Goal: Task Accomplishment & Management: Complete application form

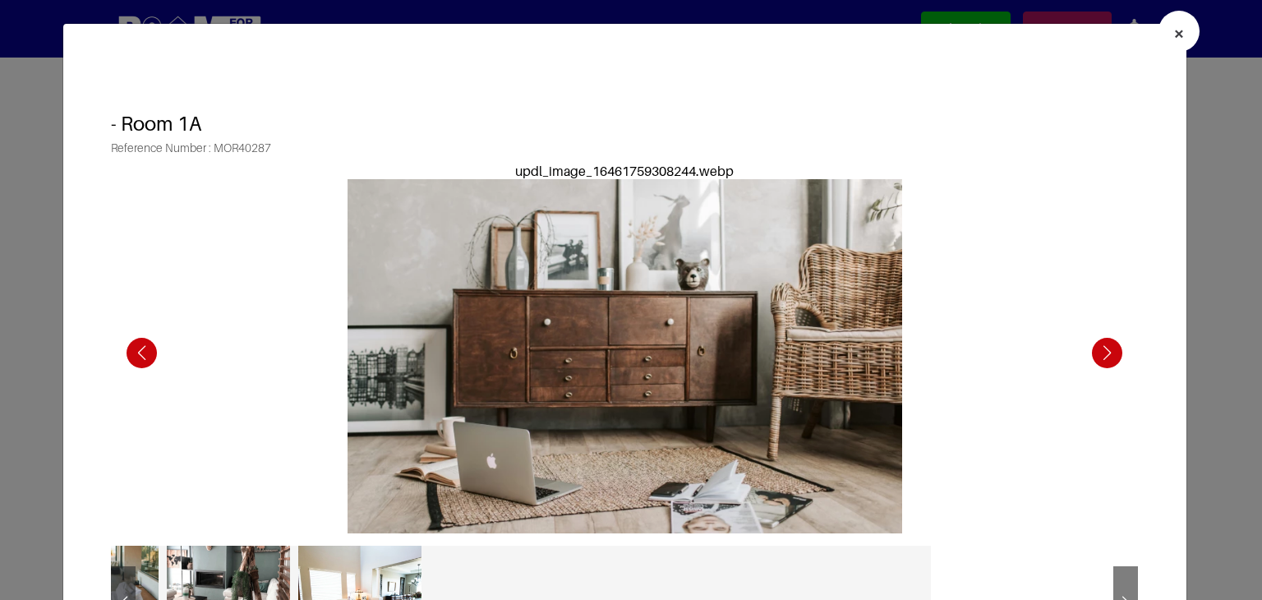
click at [1173, 30] on span "×" at bounding box center [1179, 33] width 12 height 24
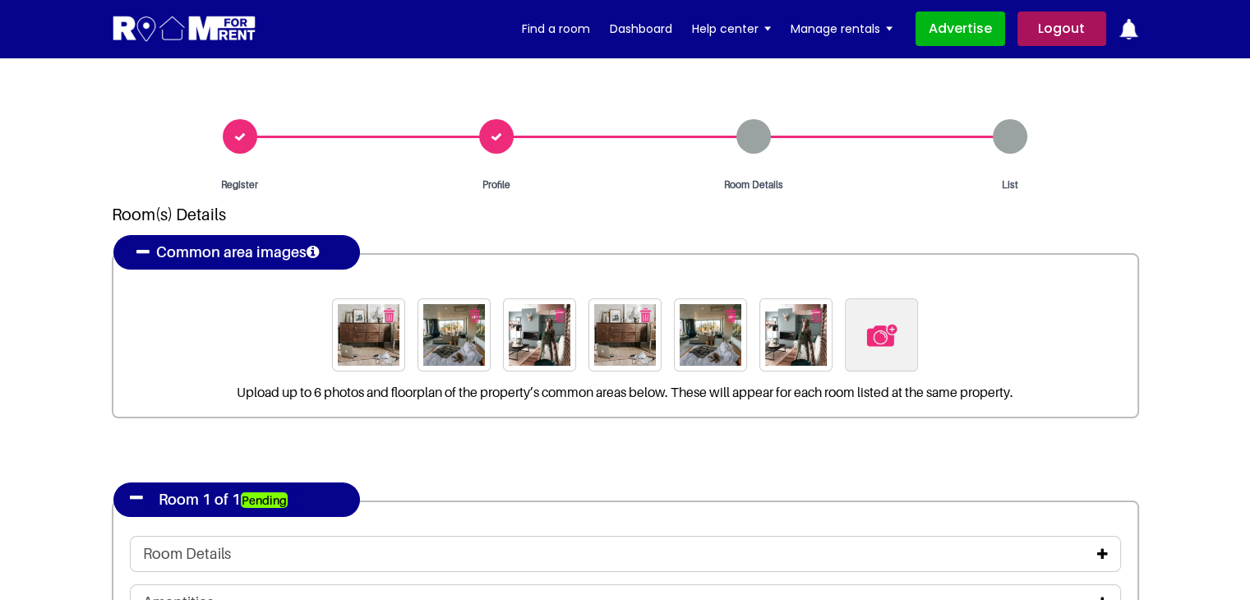
click at [485, 137] on div "Profile" at bounding box center [496, 155] width 257 height 73
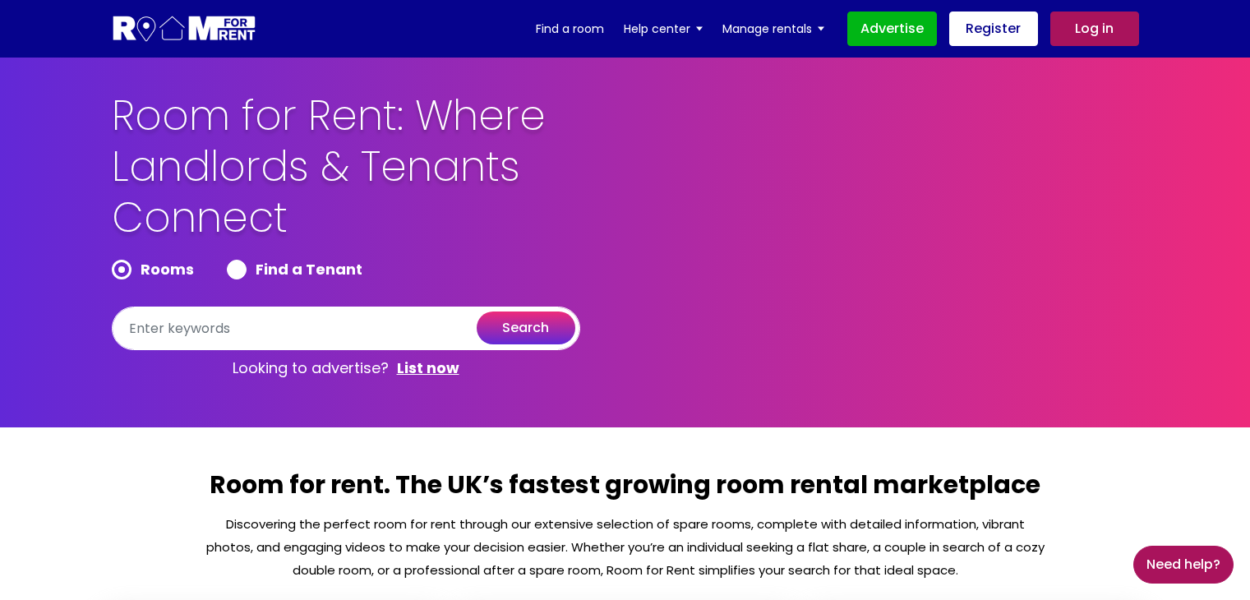
click at [1091, 28] on link "Log in" at bounding box center [1094, 29] width 89 height 35
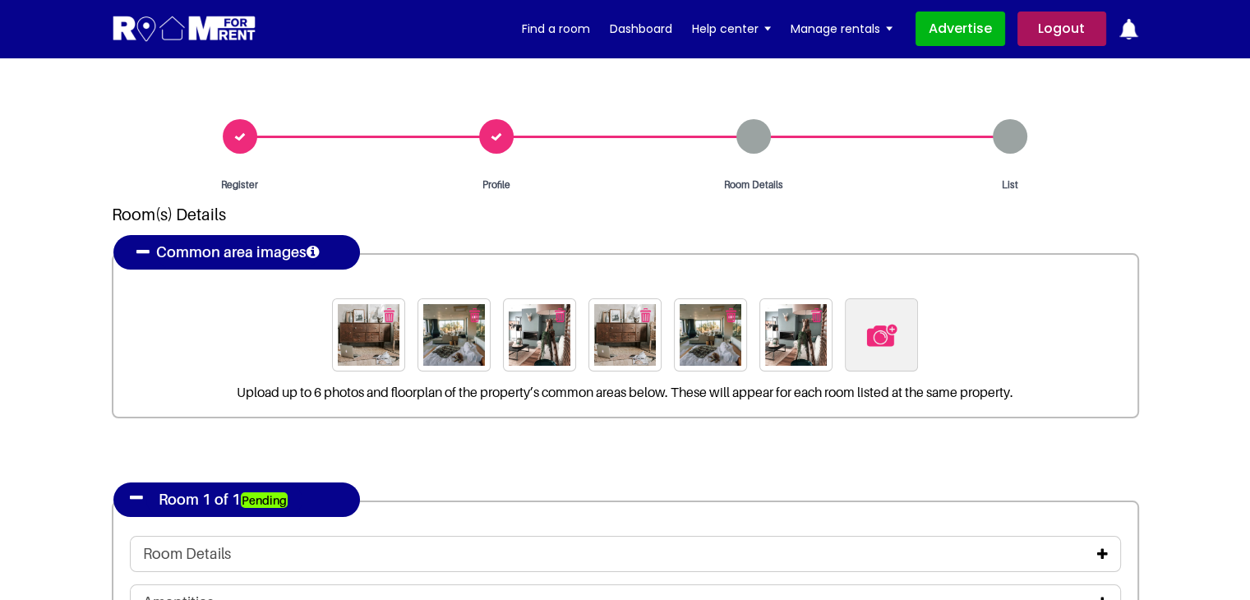
click at [500, 131] on div "Profile" at bounding box center [496, 155] width 257 height 73
click at [43, 49] on header "[PERSON_NAME] Logout Find a room Dashboard Help center Landlord FAQs" at bounding box center [625, 29] width 1250 height 58
click at [491, 130] on div "Profile" at bounding box center [496, 155] width 257 height 73
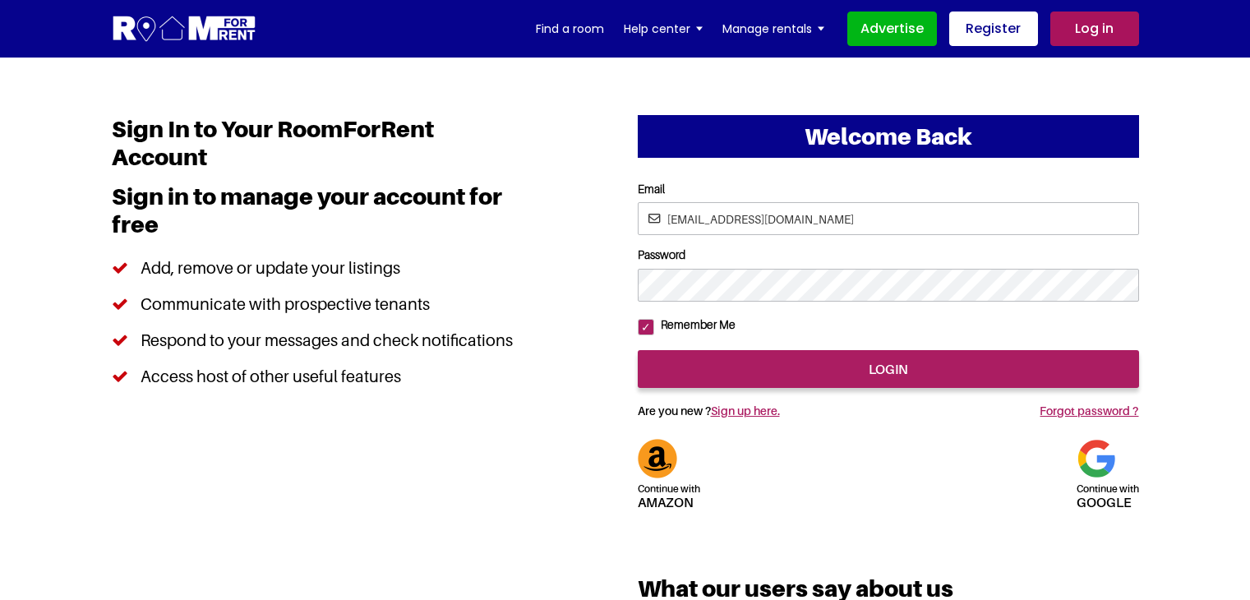
click at [727, 216] on input "[EMAIL_ADDRESS][DOMAIN_NAME]" at bounding box center [888, 218] width 501 height 33
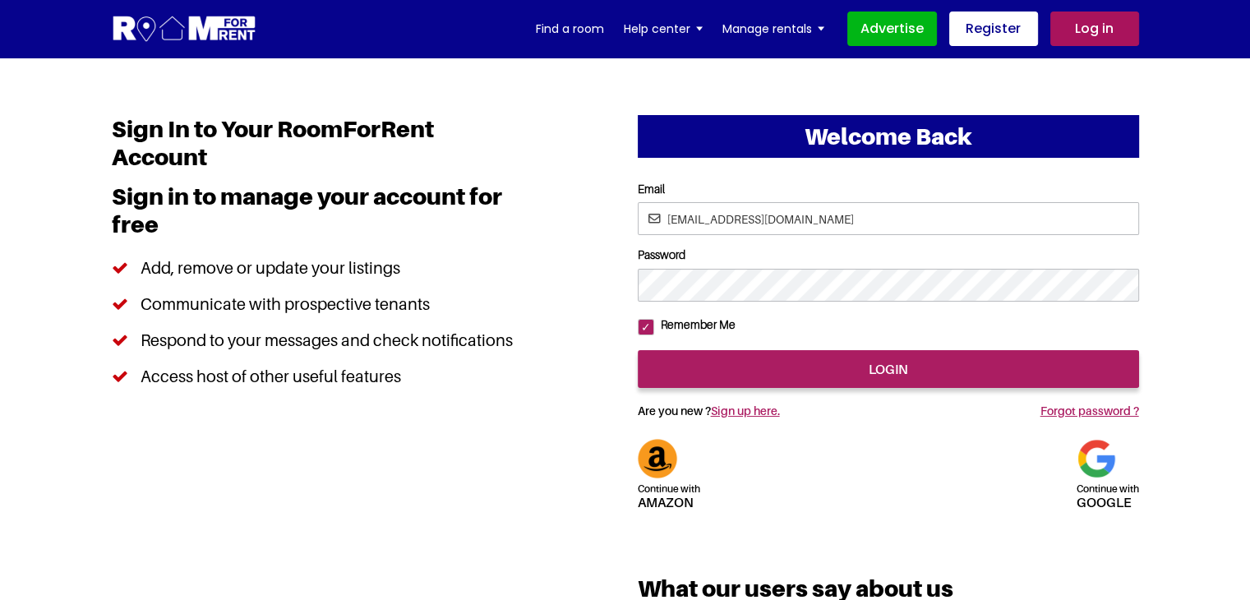
type input "pratishtha5@yopmail.com"
click at [638, 350] on input "login" at bounding box center [888, 369] width 501 height 38
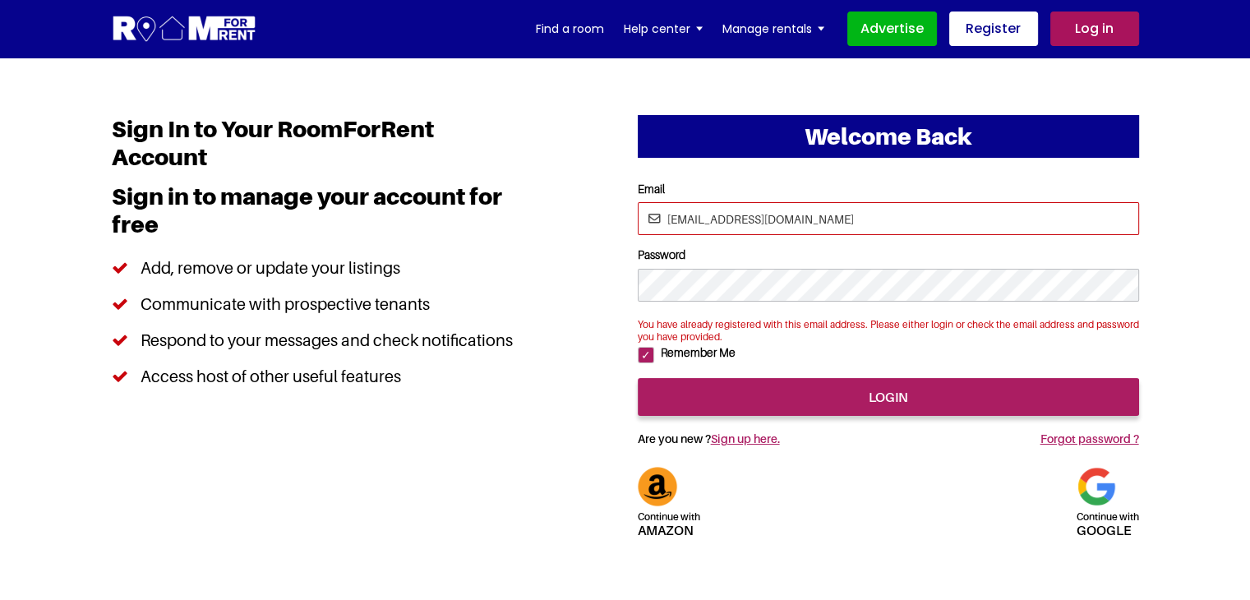
click at [723, 214] on input "pratishtha25@yopmail.com" at bounding box center [888, 218] width 501 height 33
type input "pratishtha5@yopmail.com"
click at [974, 370] on div at bounding box center [888, 370] width 501 height 0
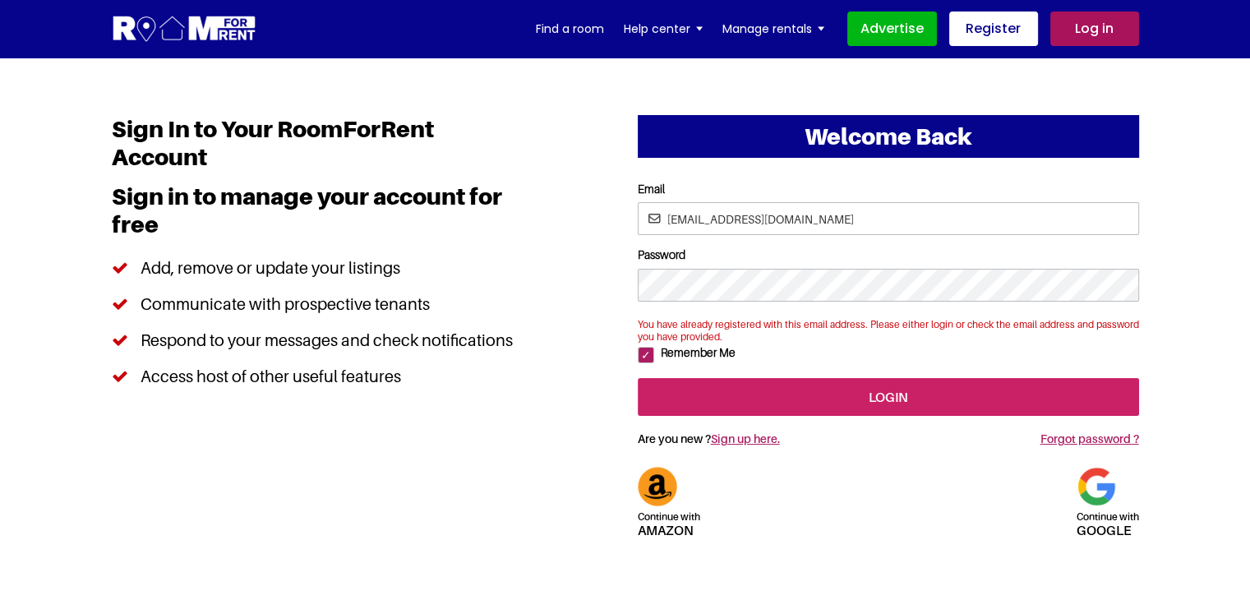
click at [911, 416] on input "login" at bounding box center [888, 397] width 501 height 38
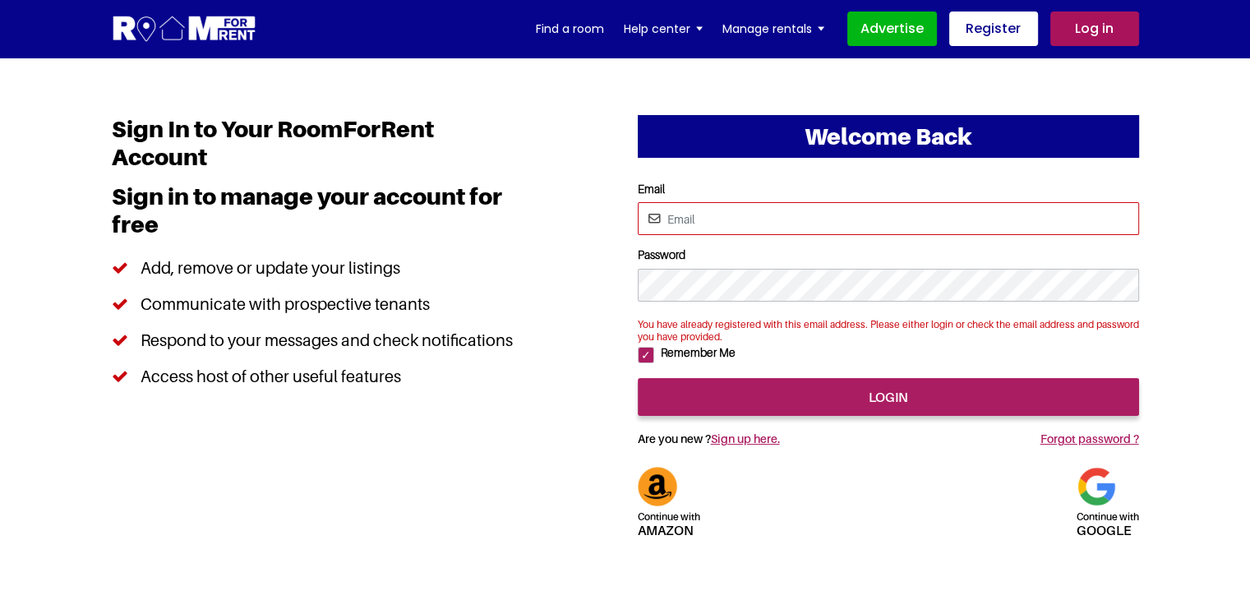
type input "[EMAIL_ADDRESS][DOMAIN_NAME]"
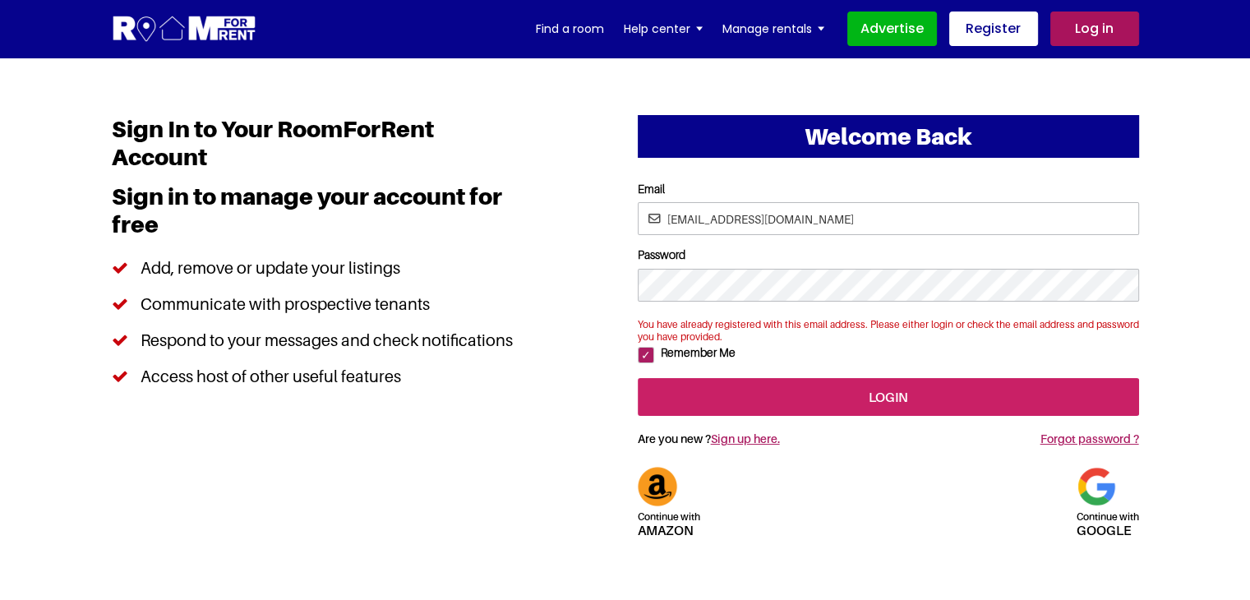
click at [946, 416] on input "login" at bounding box center [888, 397] width 501 height 38
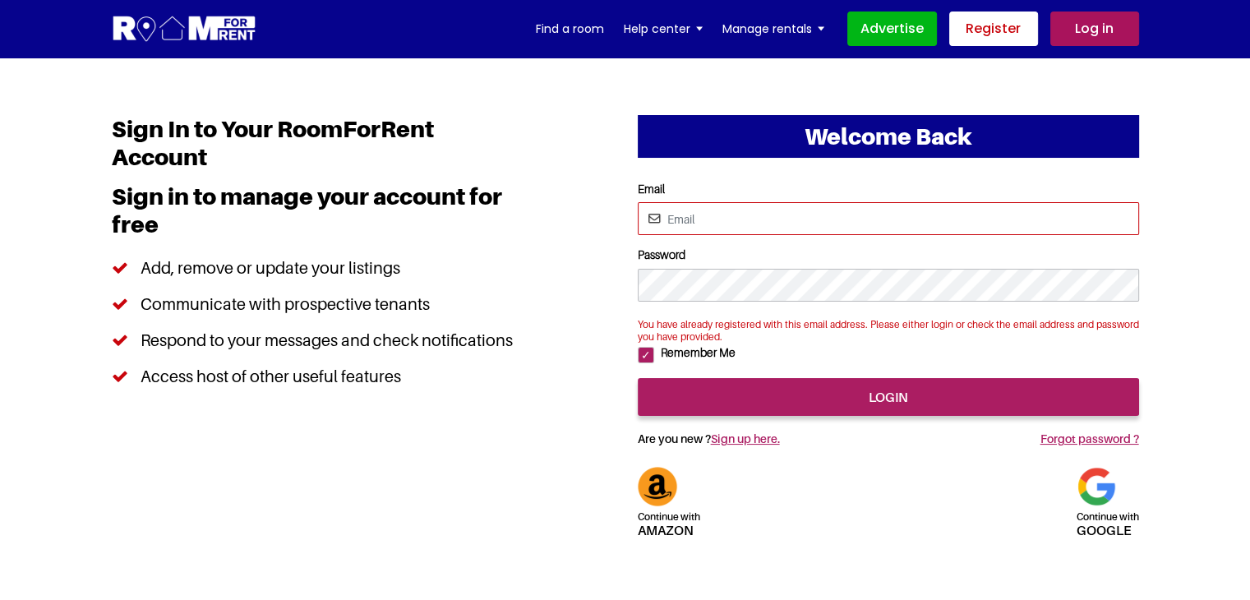
type input "pratishtha25@yopmail.com"
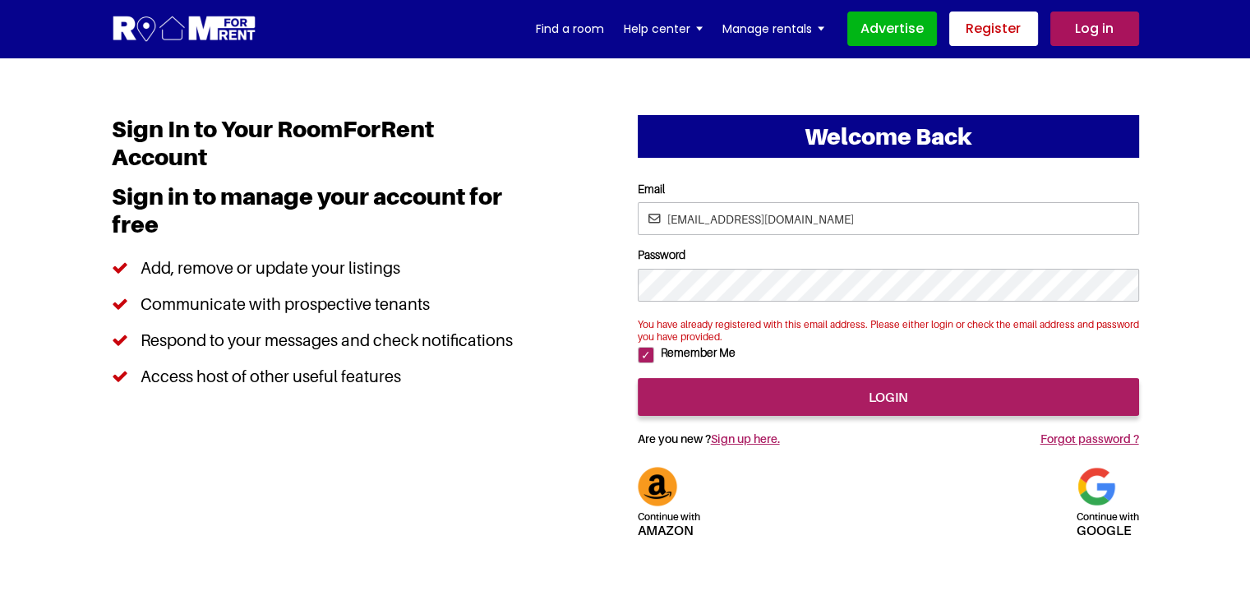
click at [1011, 33] on link "Register" at bounding box center [993, 29] width 89 height 35
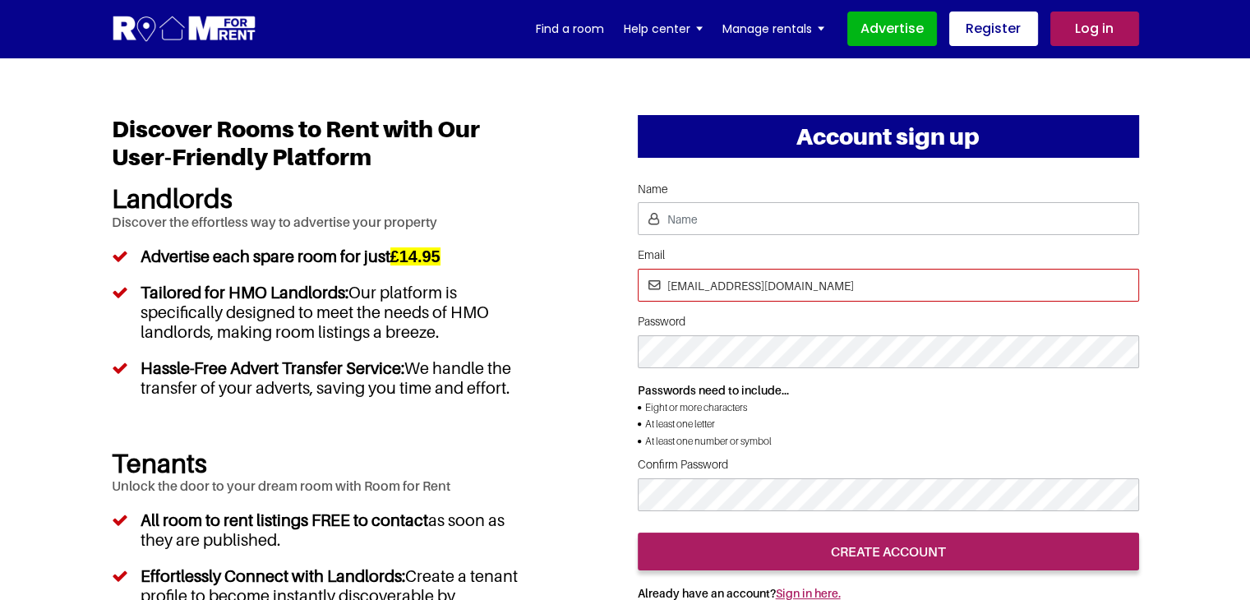
click at [722, 280] on input "[EMAIL_ADDRESS][DOMAIN_NAME]" at bounding box center [888, 285] width 501 height 33
click at [733, 280] on input "[EMAIL_ADDRESS][DOMAIN_NAME]" at bounding box center [888, 285] width 501 height 33
type input "[EMAIL_ADDRESS][DOMAIN_NAME]"
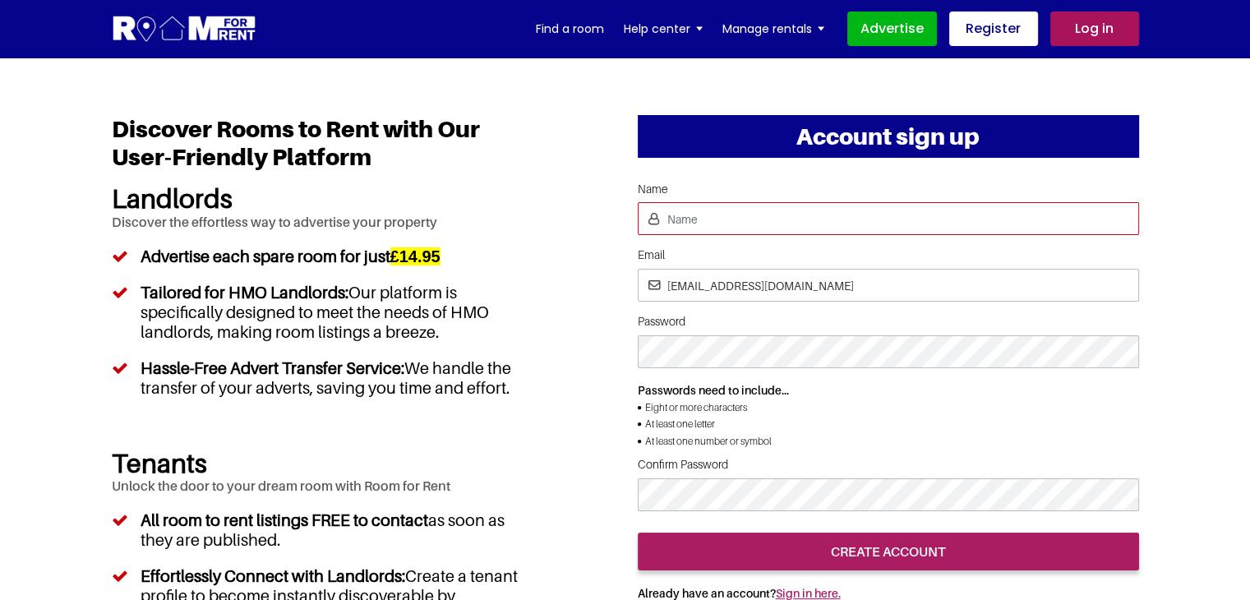
click at [765, 224] on input "Name" at bounding box center [888, 218] width 501 height 33
type input "[PERSON_NAME]"
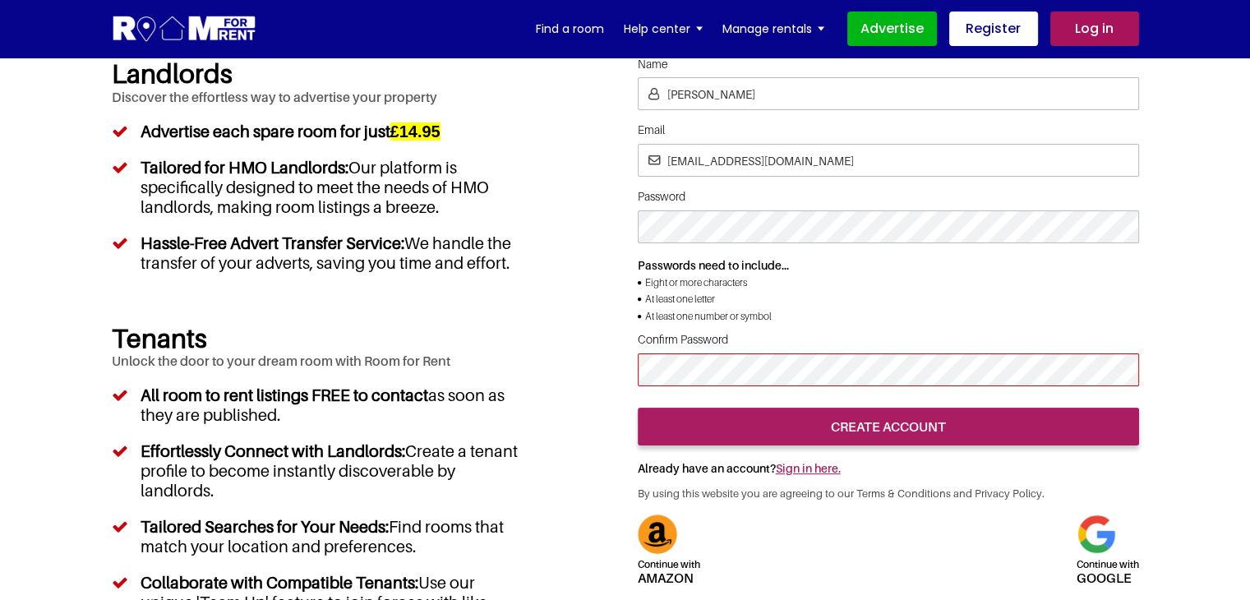
scroll to position [164, 0]
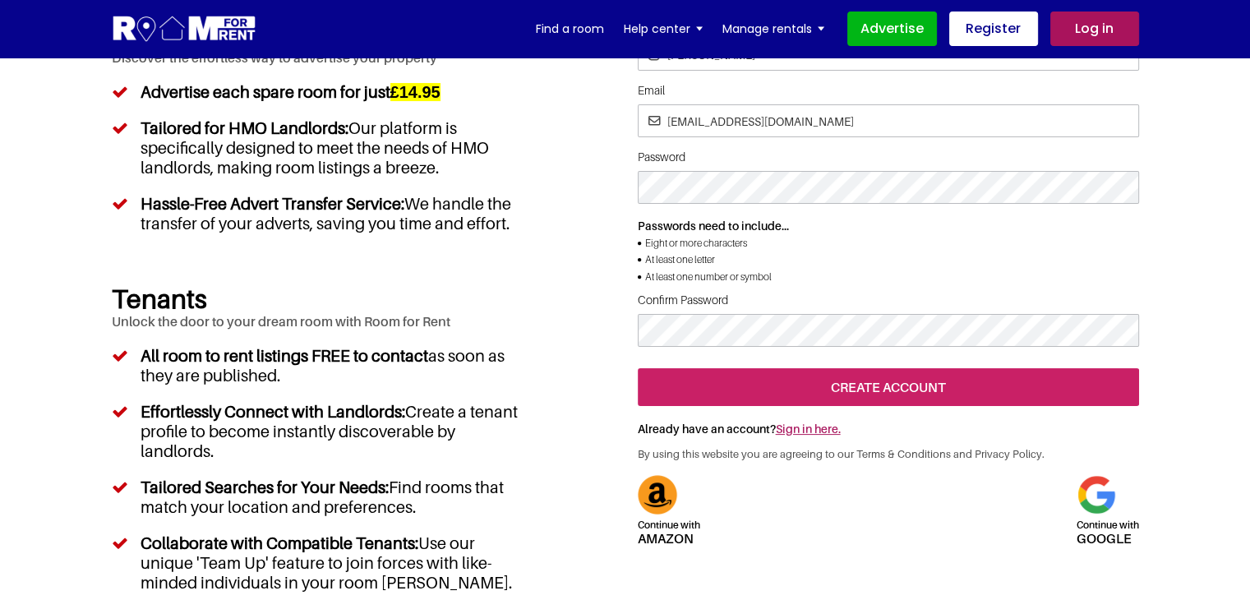
click at [887, 406] on input "create account" at bounding box center [888, 387] width 501 height 38
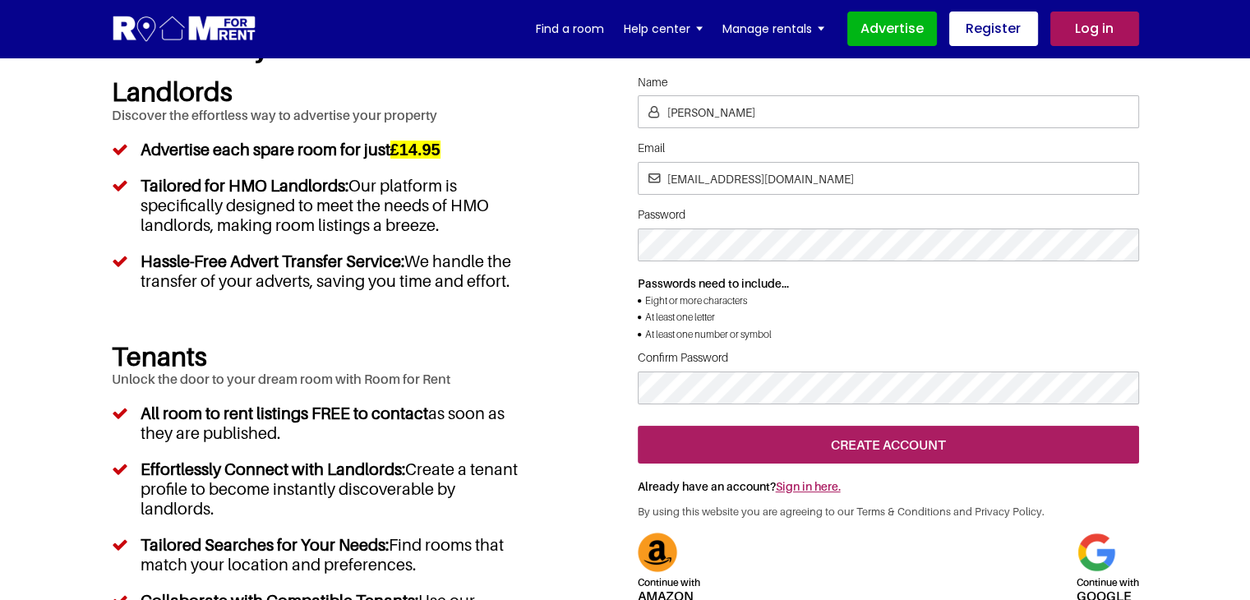
scroll to position [0, 0]
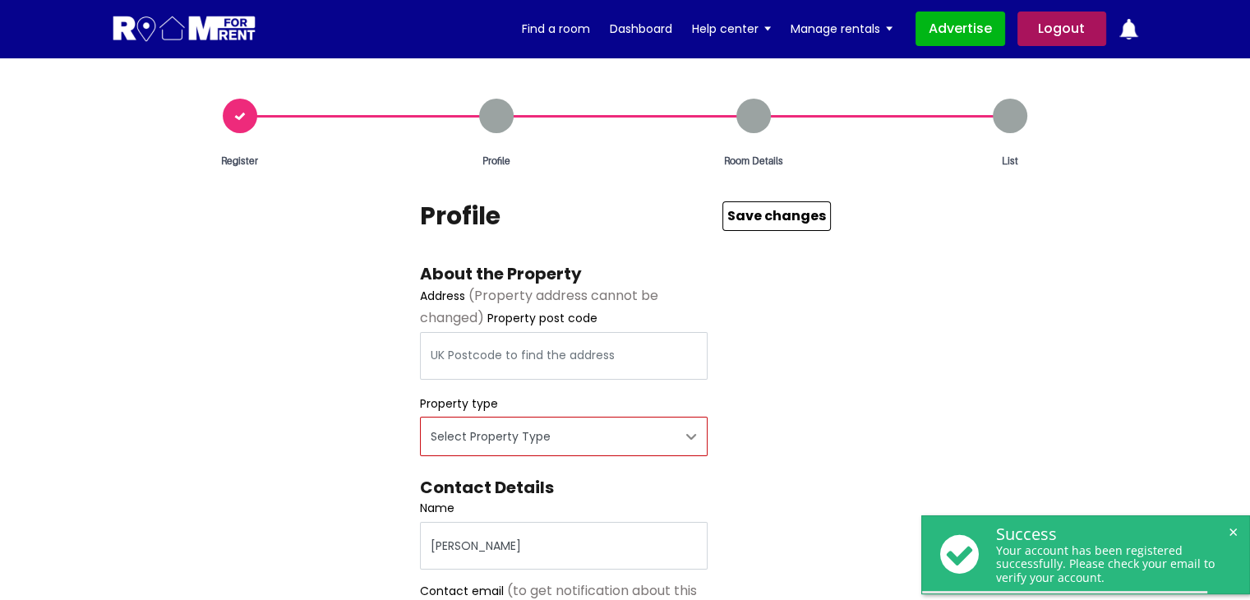
click at [559, 424] on select "Select Property Type Appartment House Farm" at bounding box center [564, 436] width 288 height 39
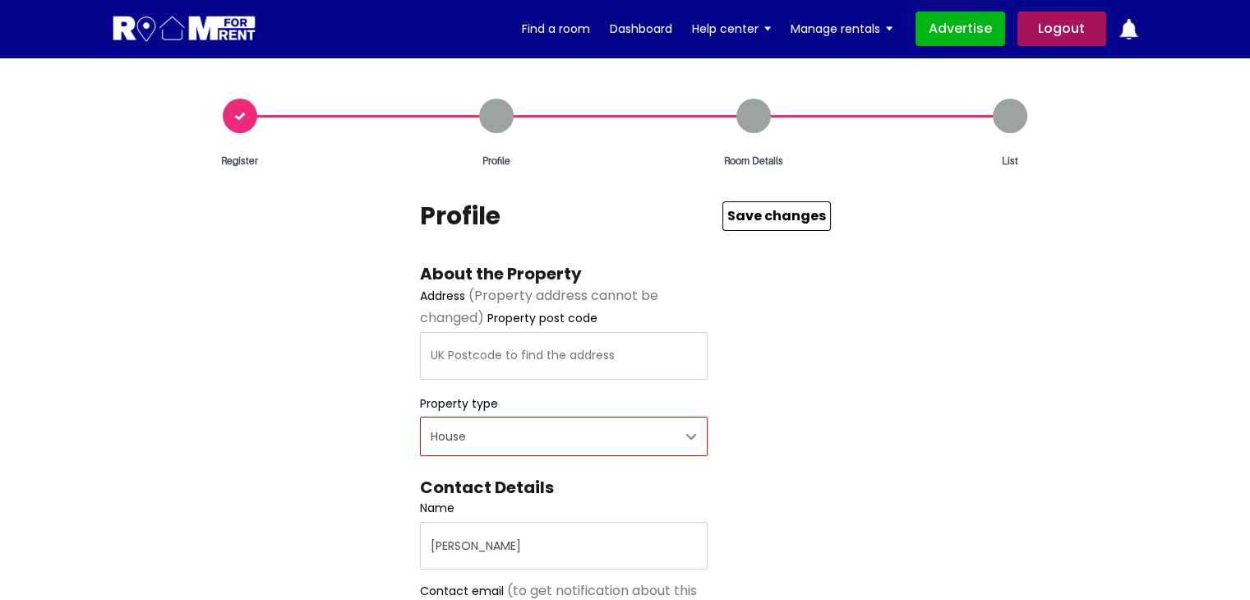
click at [420, 417] on select "Select Property Type Appartment House Farm" at bounding box center [564, 436] width 288 height 39
click at [504, 456] on select "Select Property Type Appartment House Farm" at bounding box center [564, 436] width 288 height 39
select select "Farm"
click at [420, 417] on select "Select Property Type Appartment House Farm" at bounding box center [564, 436] width 288 height 39
click at [475, 357] on input "text" at bounding box center [564, 356] width 288 height 48
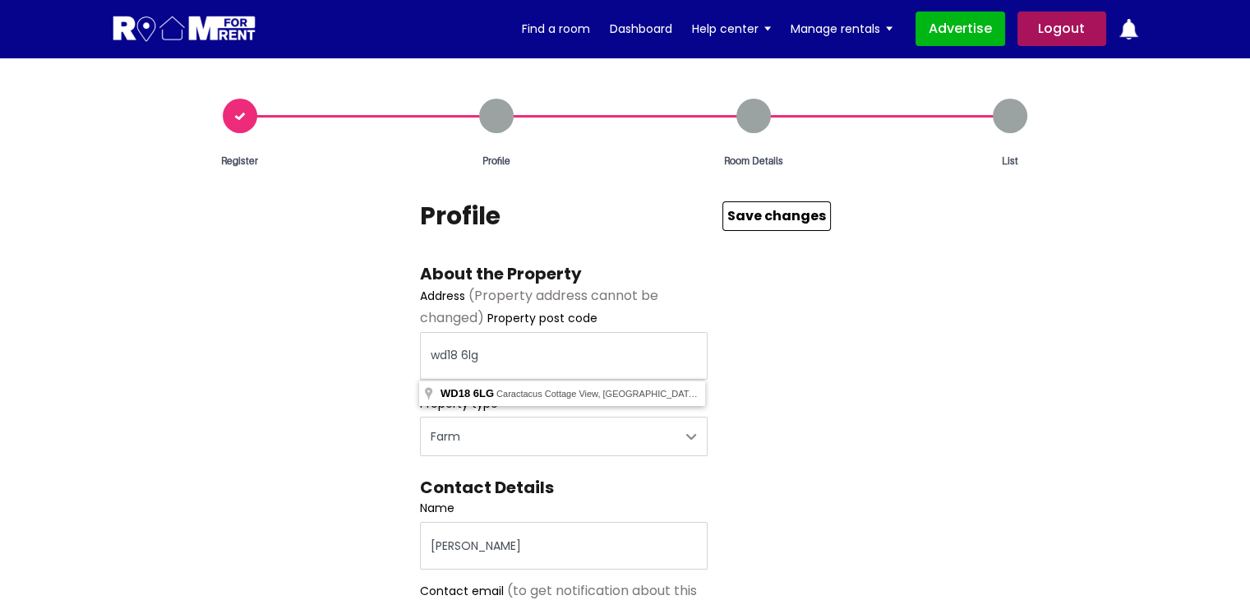
type input "Caractacus Cottage View, Watford WD18 6LG, UK"
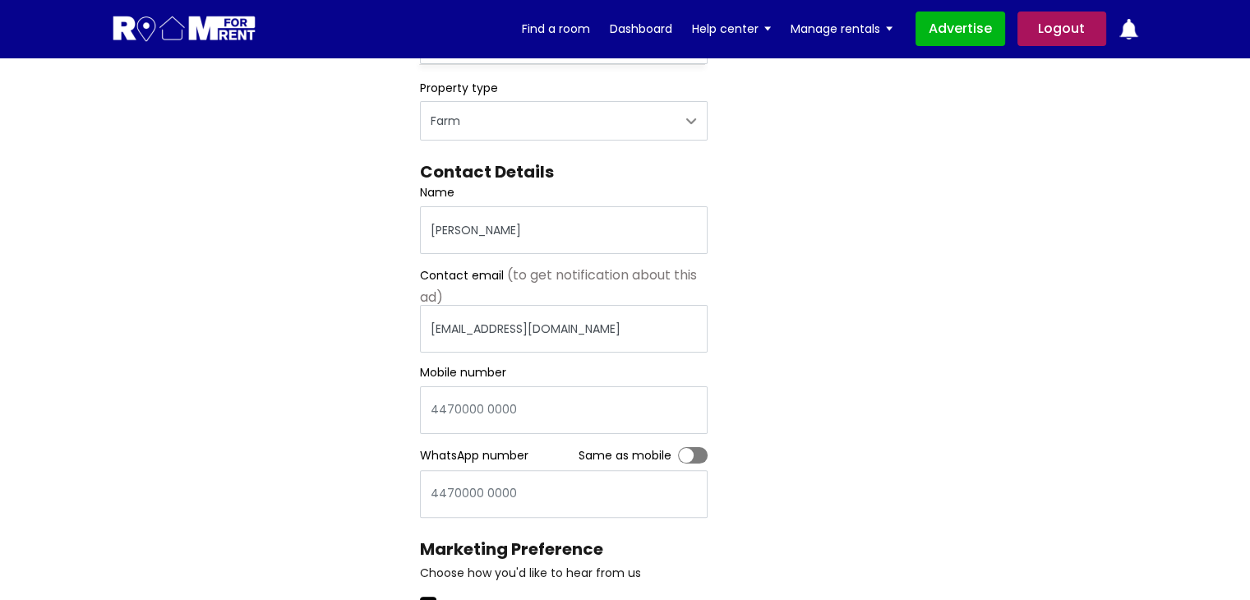
scroll to position [411, 0]
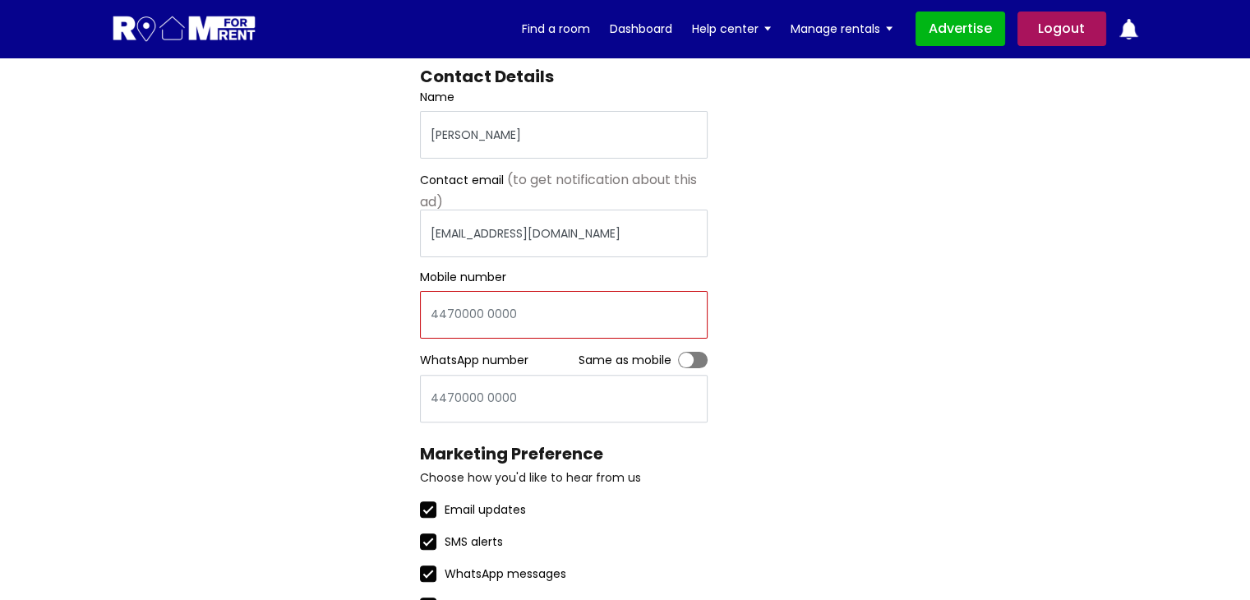
click at [501, 329] on input "Mobile number" at bounding box center [564, 315] width 288 height 48
type input "447878787878"
click at [687, 356] on label "Toggle" at bounding box center [693, 360] width 30 height 16
click at [678, 352] on input "Toggle" at bounding box center [678, 352] width 0 height 0
type input "447878787878"
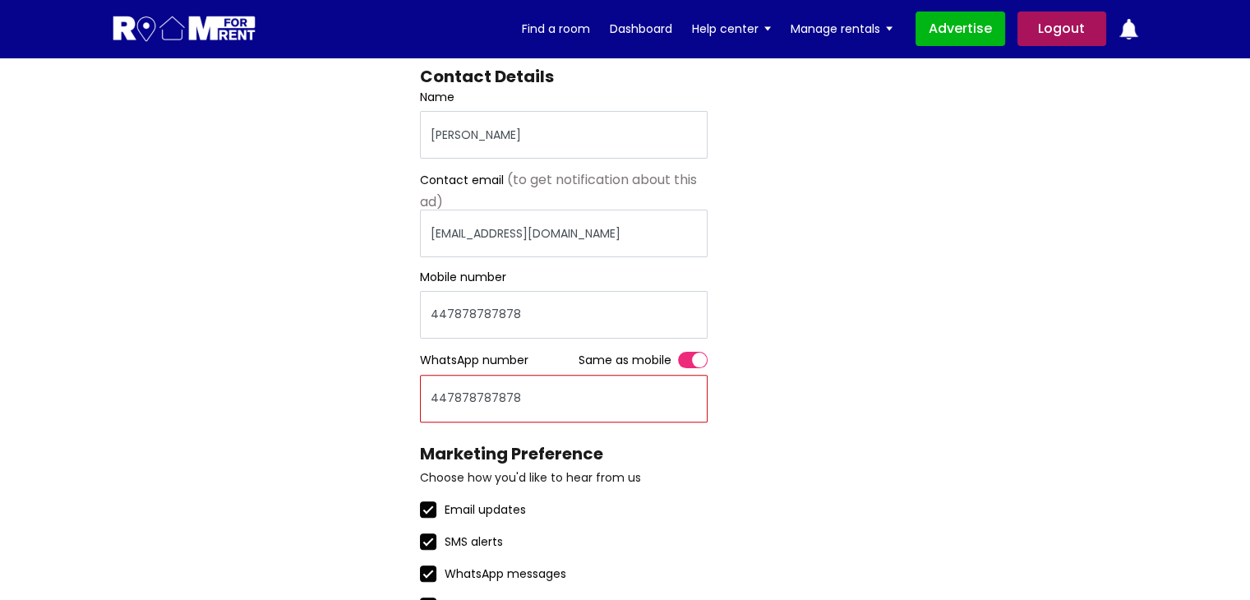
drag, startPoint x: 569, startPoint y: 413, endPoint x: 559, endPoint y: 413, distance: 10.7
click at [562, 413] on input "447878787878" at bounding box center [564, 399] width 288 height 48
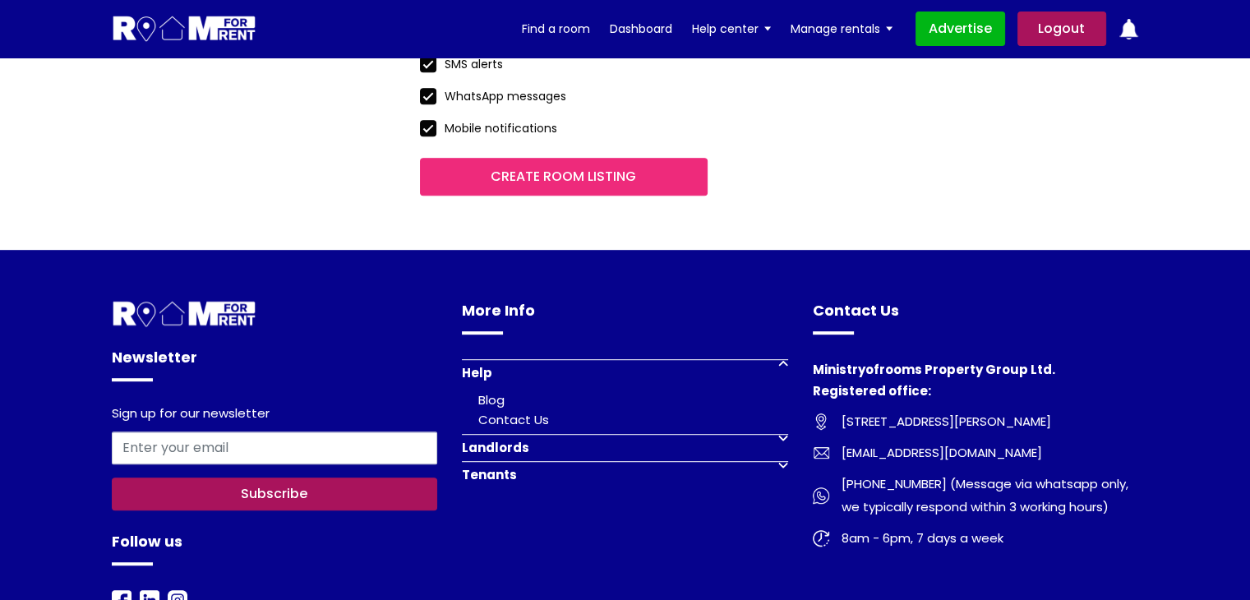
scroll to position [822, 0]
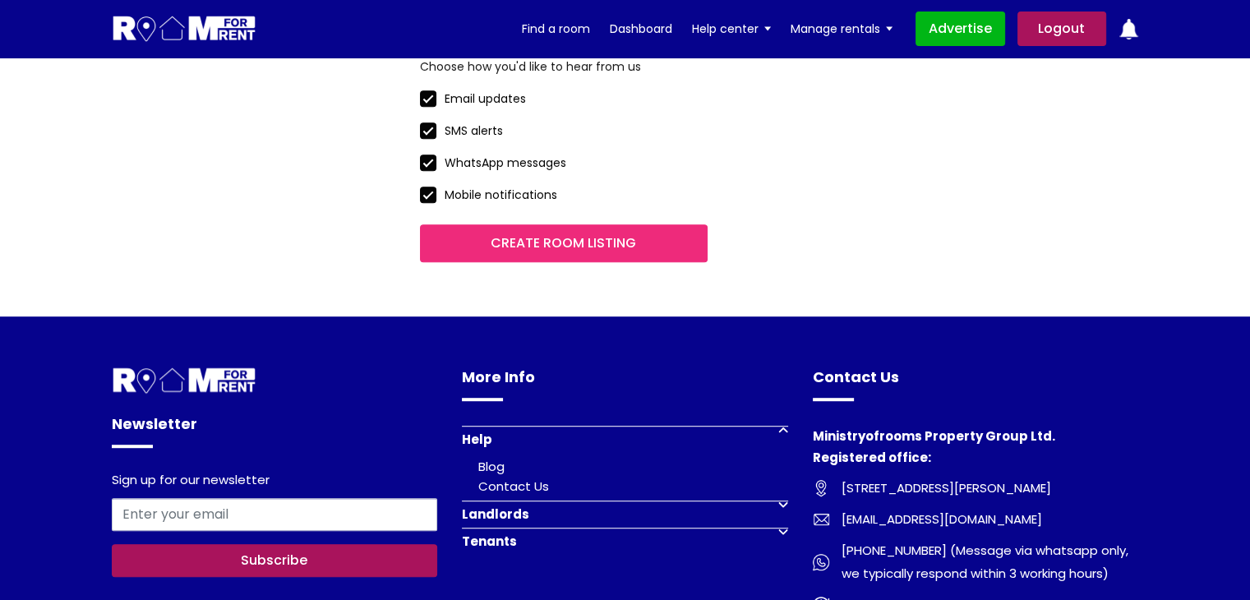
click at [589, 250] on input "Create room listing" at bounding box center [564, 243] width 288 height 38
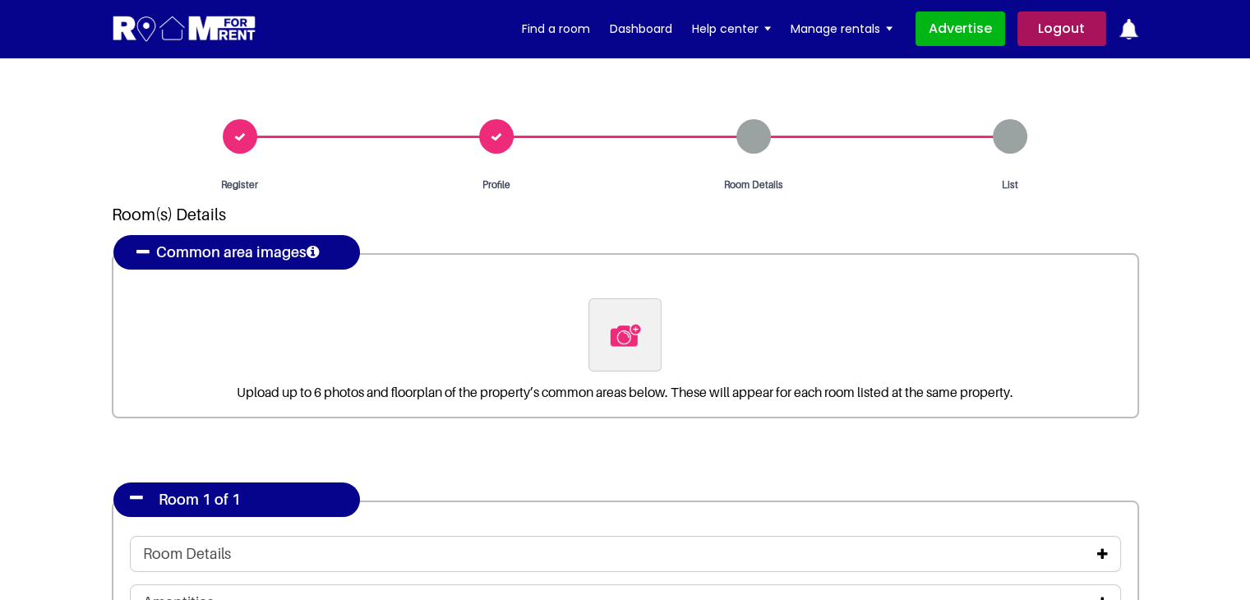
click at [627, 329] on img at bounding box center [625, 335] width 35 height 35
click at [627, 319] on input "file" at bounding box center [713, 308] width 251 height 21
type input "C:\fakepath\pexels-[PERSON_NAME]-4050318.jpg"
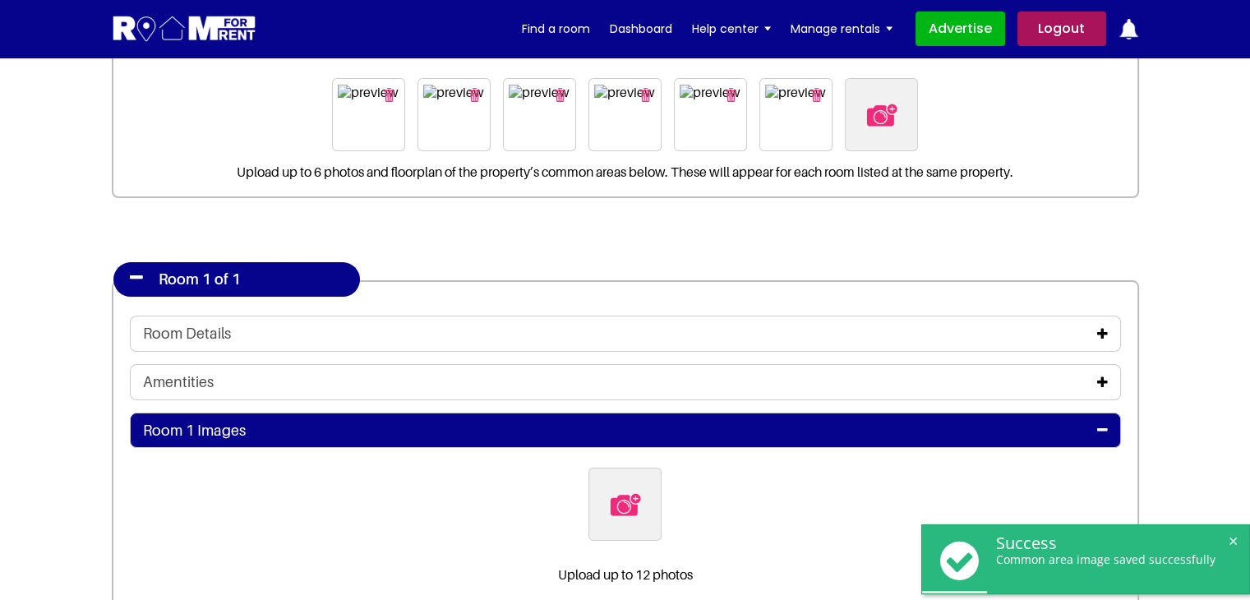
scroll to position [246, 0]
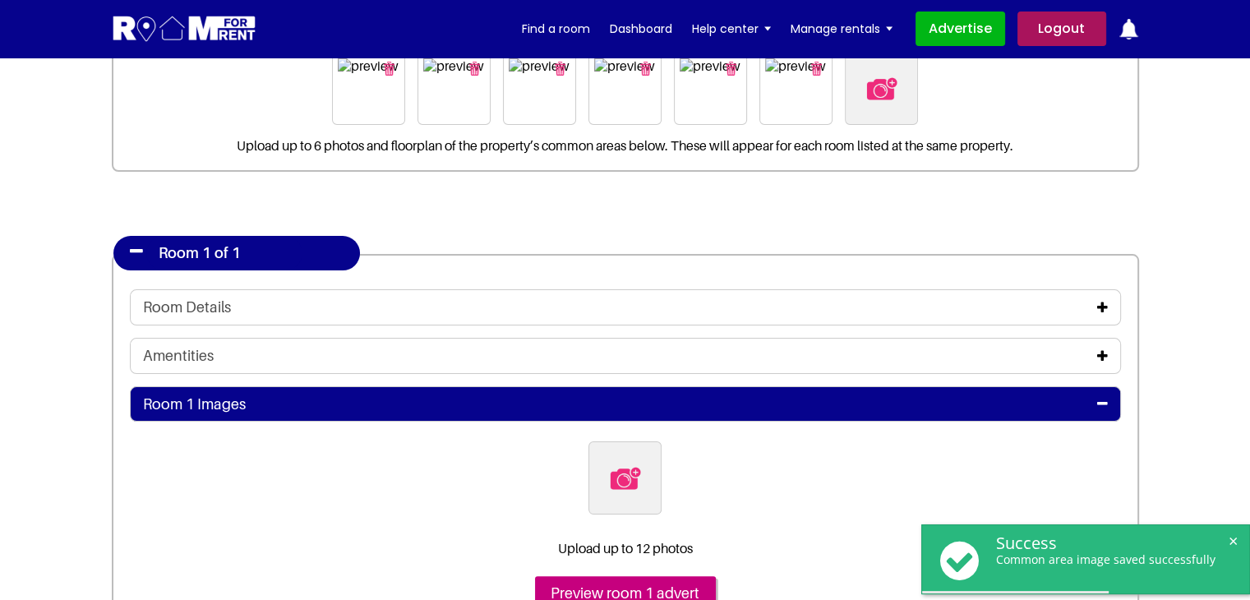
click at [1104, 305] on icon at bounding box center [1102, 307] width 11 height 13
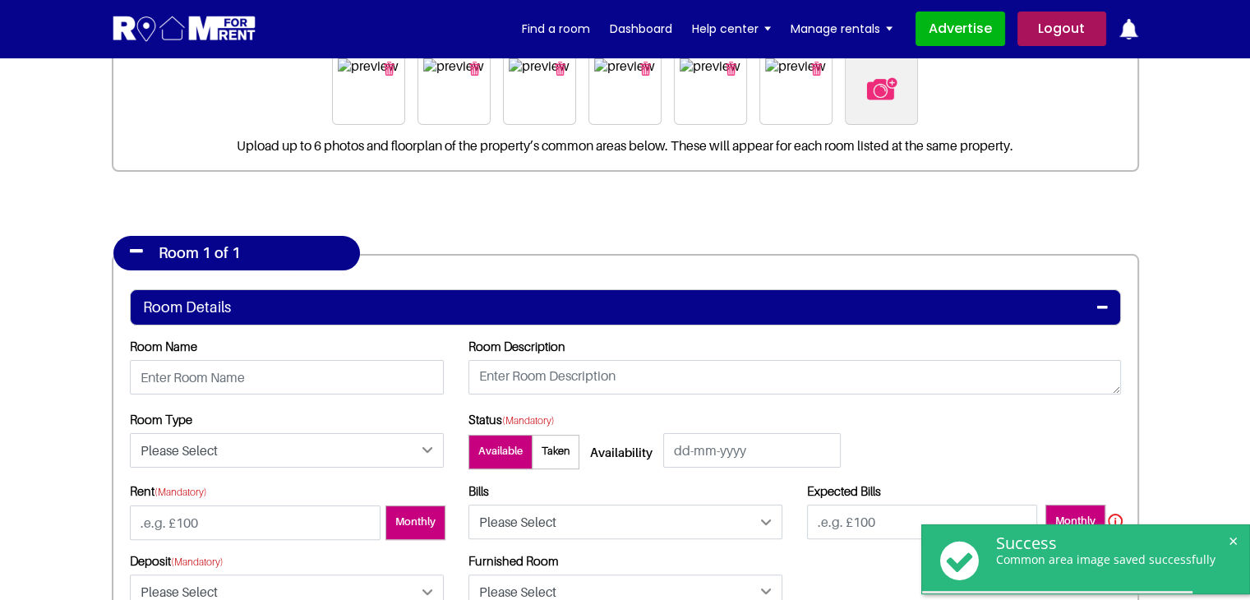
scroll to position [411, 0]
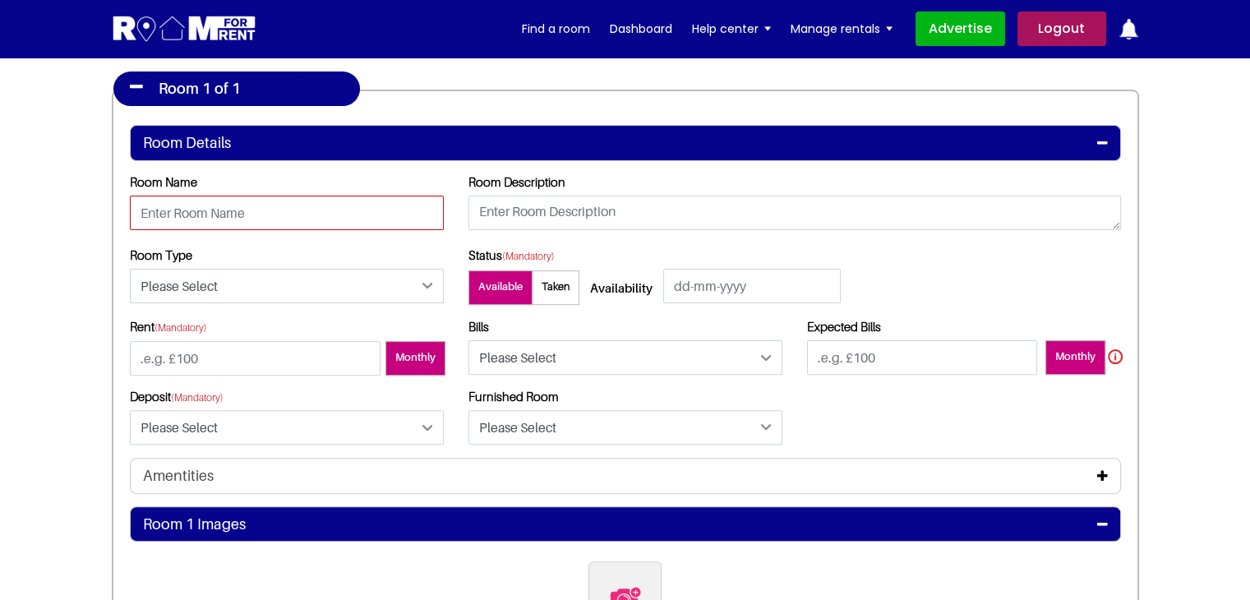
click at [319, 224] on input "text" at bounding box center [287, 213] width 314 height 35
type input "Room 1A"
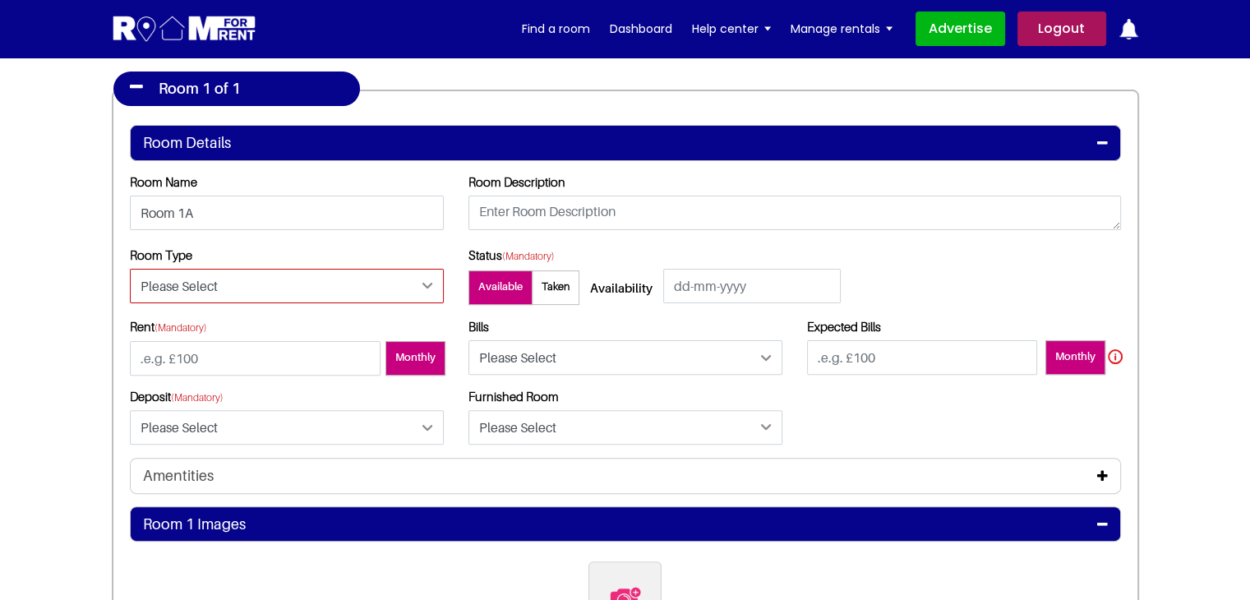
drag, startPoint x: 214, startPoint y: 280, endPoint x: 210, endPoint y: 299, distance: 19.2
click at [214, 280] on select "Please Select Ensuite Double Bedroom Ensuite Single Bedroom Double Bedroom with…" at bounding box center [287, 286] width 314 height 35
select select "Ensuite Double Bedroom"
click at [130, 269] on select "Please Select Ensuite Double Bedroom Ensuite Single Bedroom Double Bedroom with…" at bounding box center [287, 286] width 314 height 35
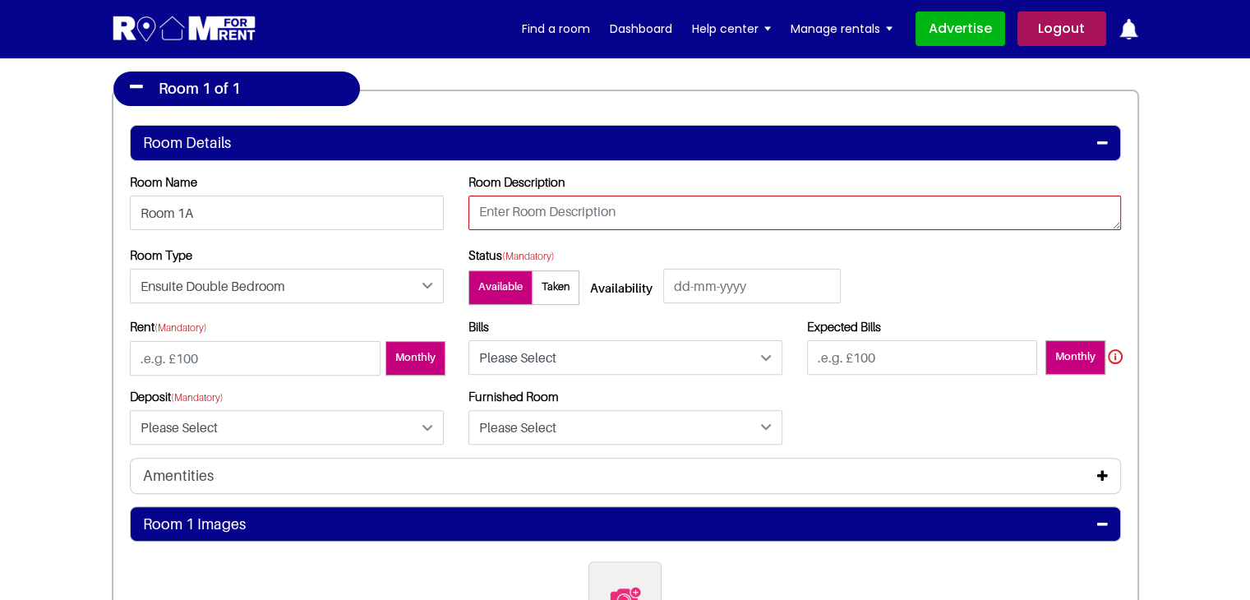
click at [521, 202] on textarea at bounding box center [794, 213] width 652 height 35
click at [533, 214] on textarea at bounding box center [794, 213] width 652 height 35
type textarea "testing"
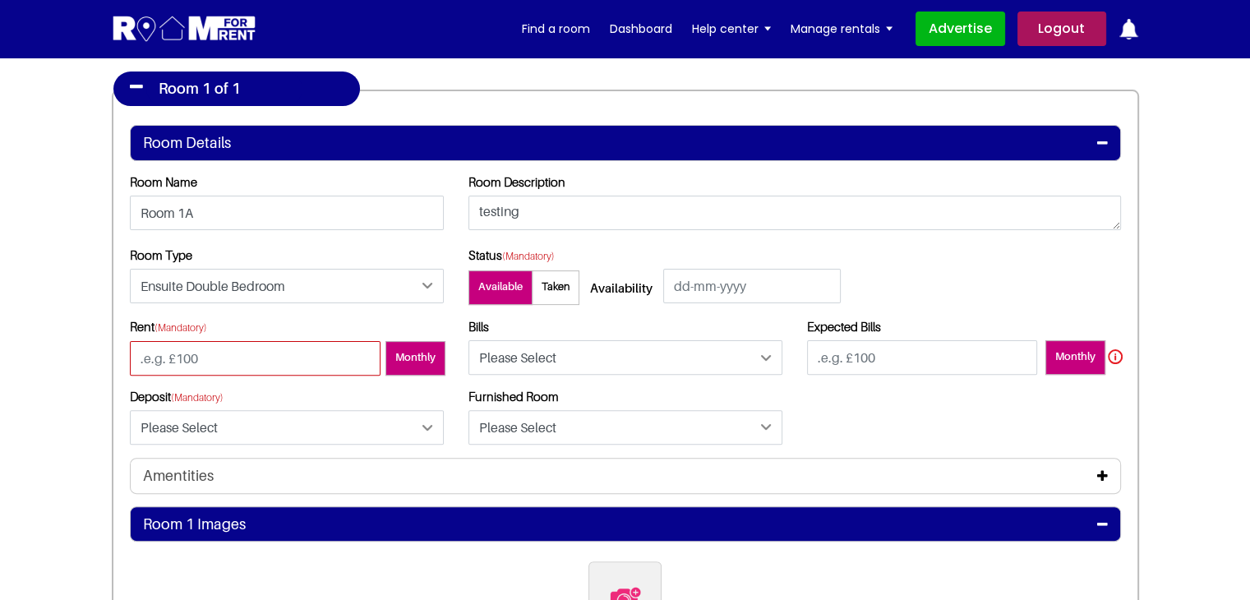
click at [288, 349] on input "number" at bounding box center [255, 358] width 251 height 35
type input "100"
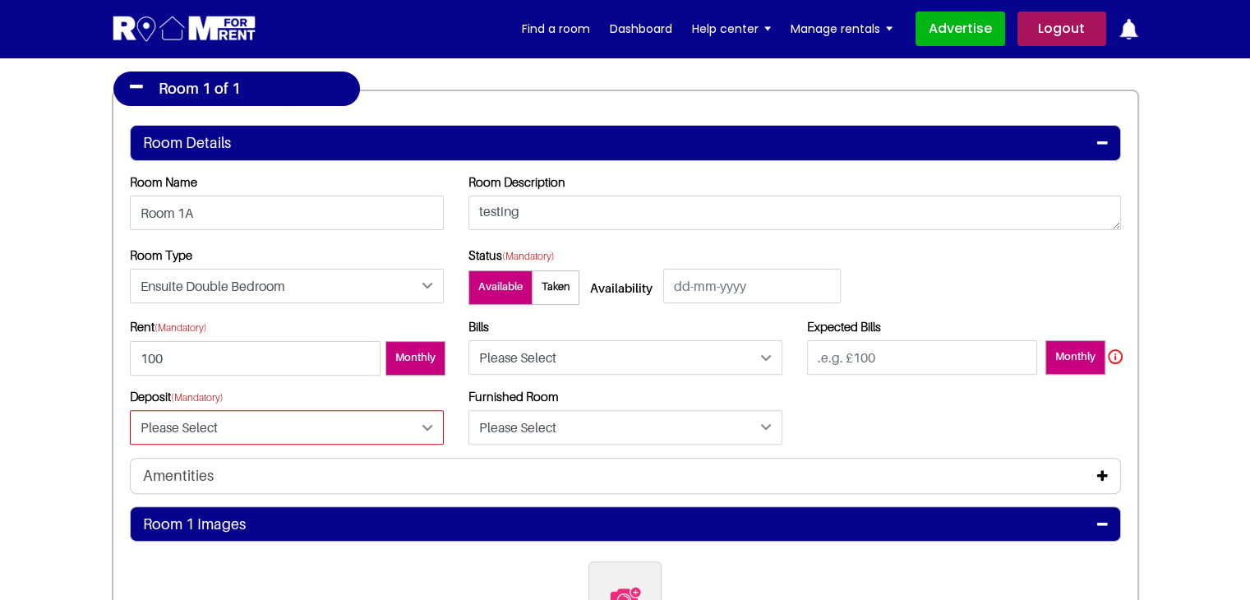
drag, startPoint x: 316, startPoint y: 428, endPoint x: 297, endPoint y: 442, distance: 22.8
click at [316, 428] on select "Please Select Yes No" at bounding box center [287, 427] width 314 height 35
select select "Yes"
click at [130, 410] on select "Please Select Yes No" at bounding box center [287, 427] width 314 height 35
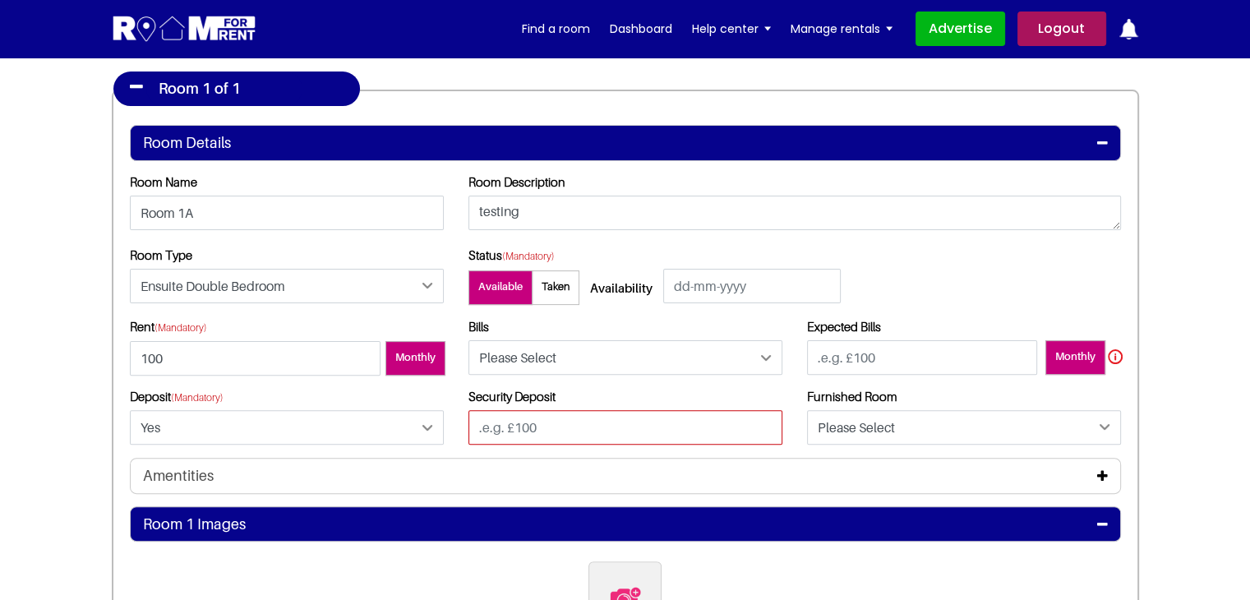
click at [508, 422] on input "text" at bounding box center [625, 427] width 314 height 35
type input "100"
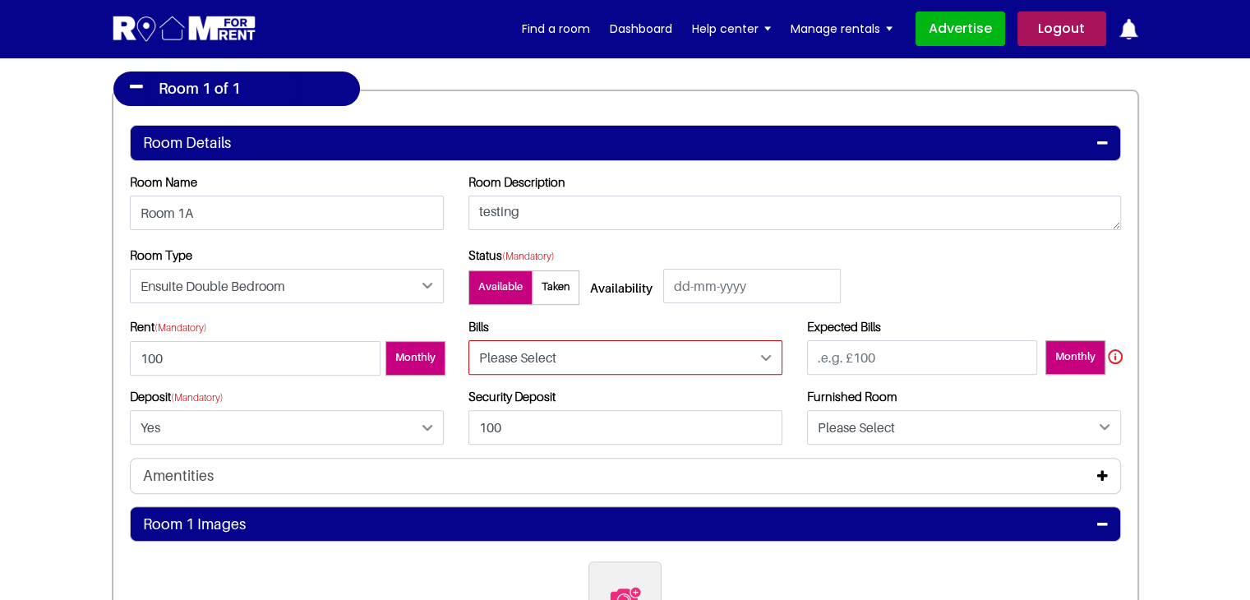
drag, startPoint x: 541, startPoint y: 346, endPoint x: 530, endPoint y: 372, distance: 28.4
click at [541, 346] on select "Please Select Included Excluded" at bounding box center [625, 357] width 314 height 35
select select "Included"
click at [468, 340] on select "Please Select Included Excluded" at bounding box center [625, 357] width 314 height 35
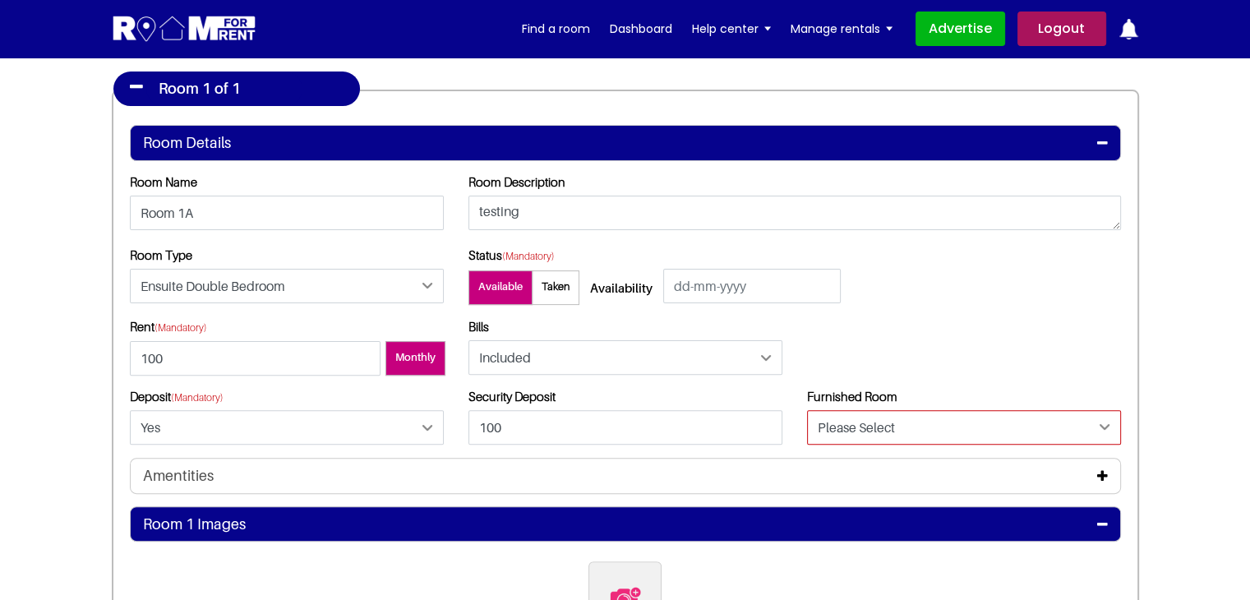
click at [850, 417] on select "Please Select Yes No" at bounding box center [964, 427] width 314 height 35
select select "Yes"
click at [807, 410] on select "Please Select Yes No" at bounding box center [964, 427] width 314 height 35
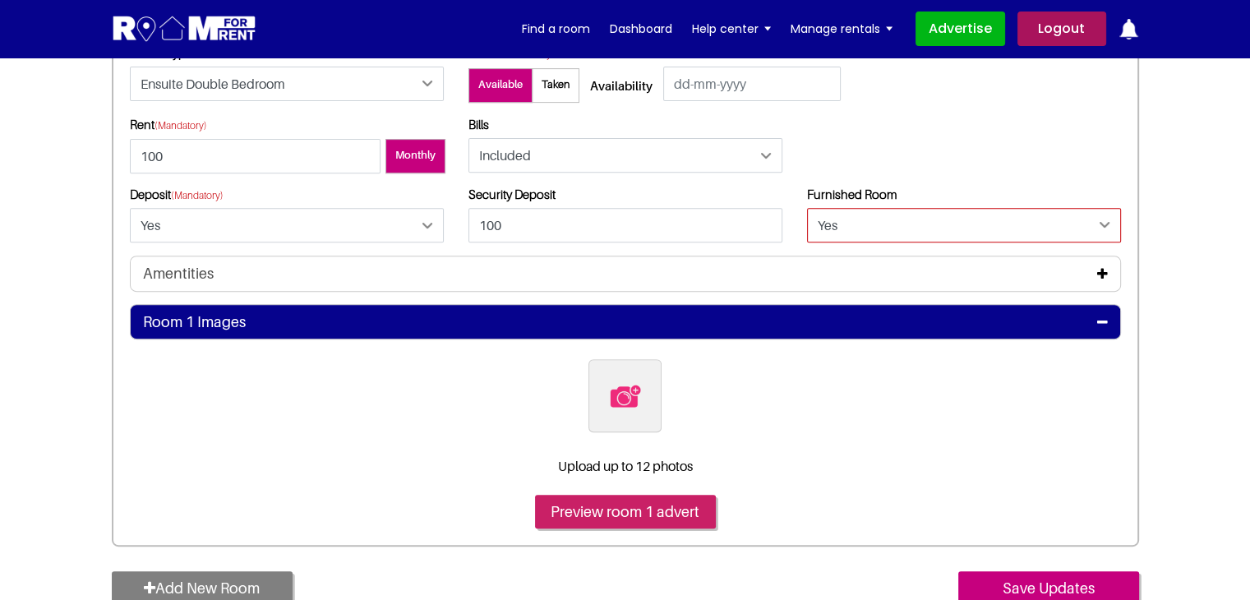
scroll to position [657, 0]
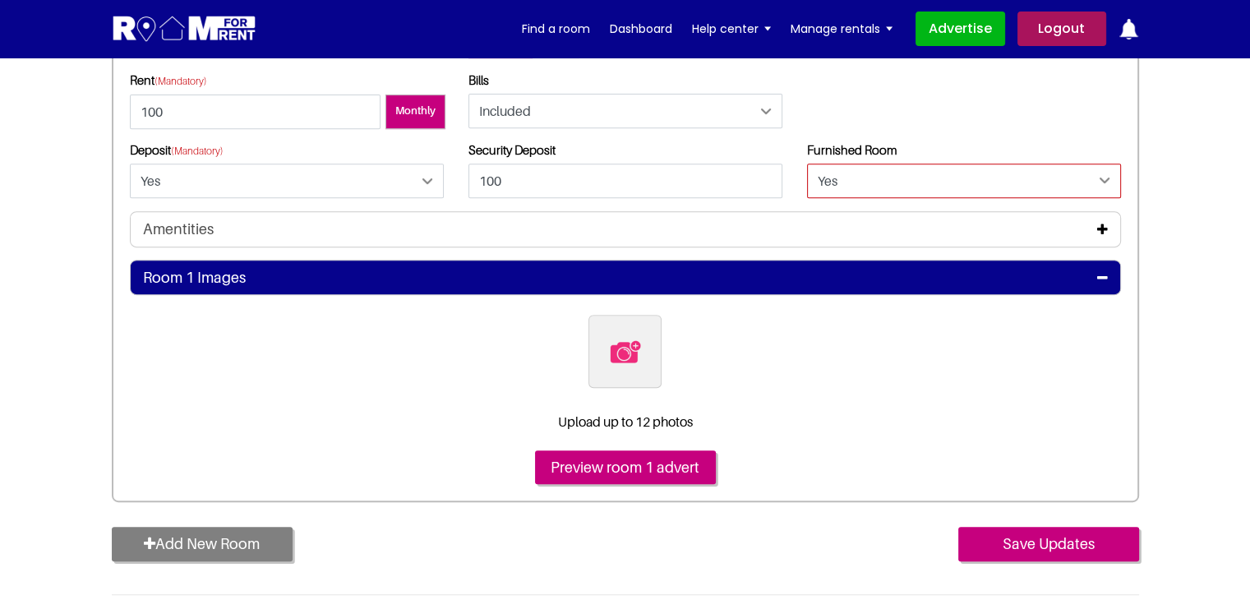
click at [631, 370] on label at bounding box center [624, 351] width 73 height 73
click at [631, 335] on input "file" at bounding box center [713, 325] width 251 height 21
type input "C:\fakepath\pexels-vlada-karpovich-4050318.jpg"
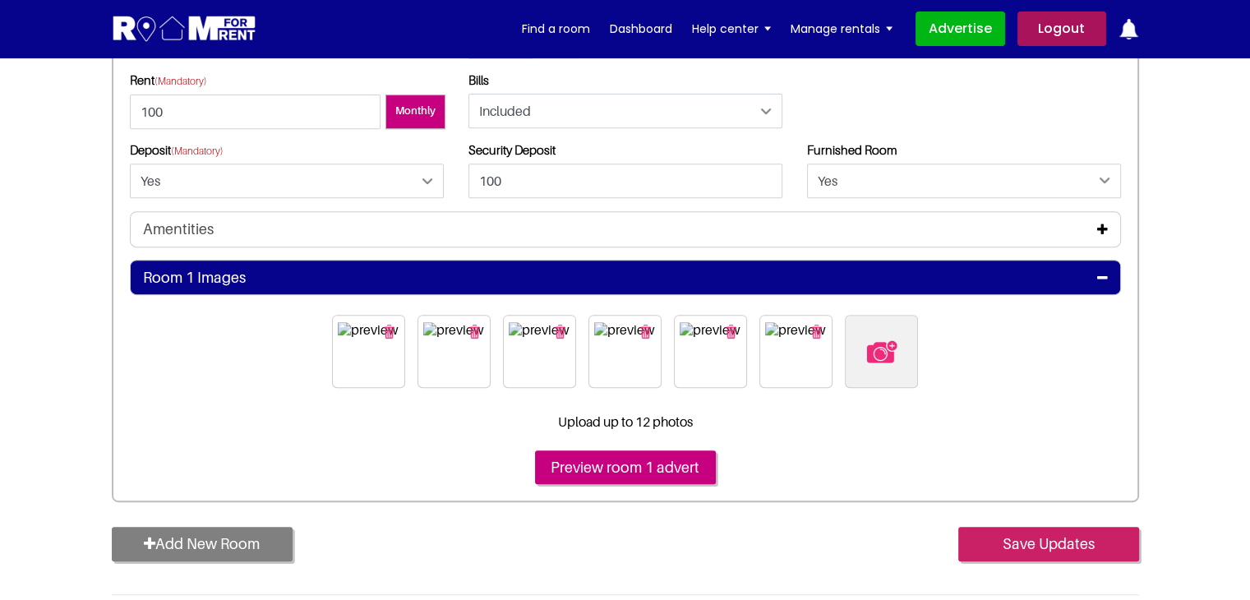
click at [1039, 553] on input "Save Updates" at bounding box center [1048, 544] width 181 height 35
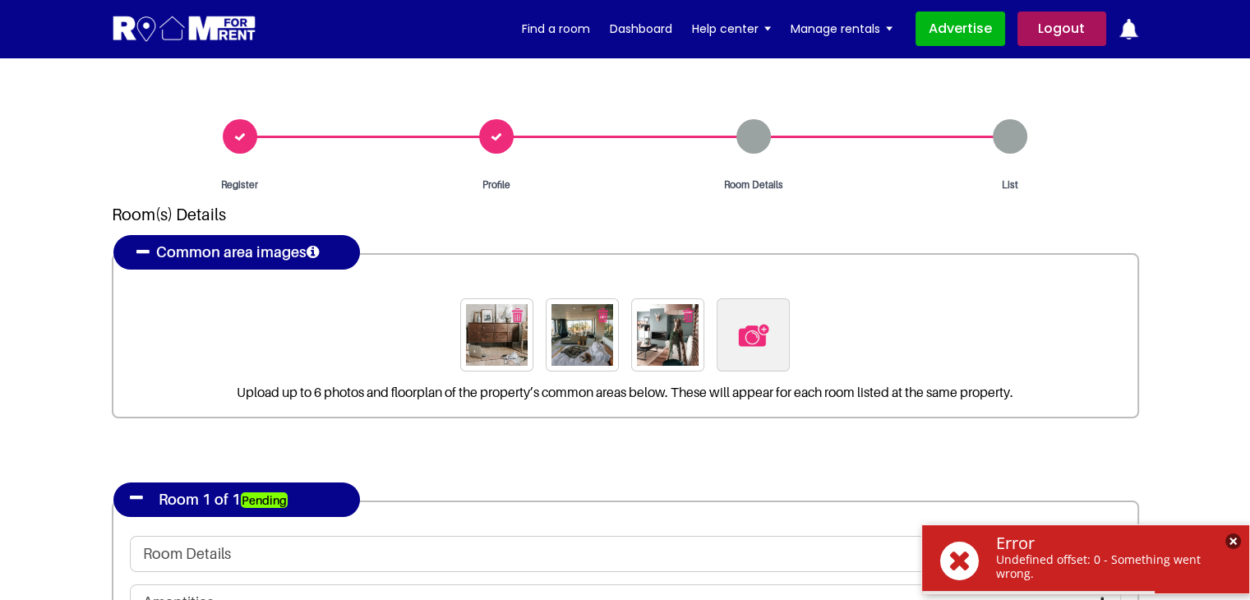
click at [1234, 534] on span "×" at bounding box center [1233, 541] width 16 height 16
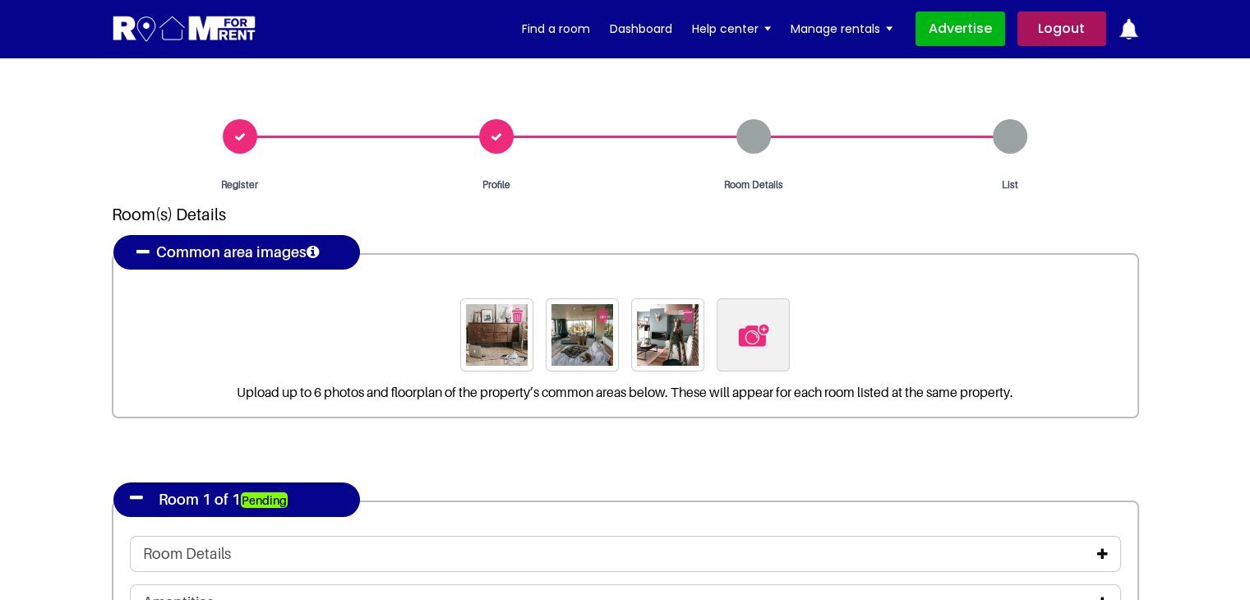
click at [496, 145] on div "Profile" at bounding box center [496, 155] width 257 height 73
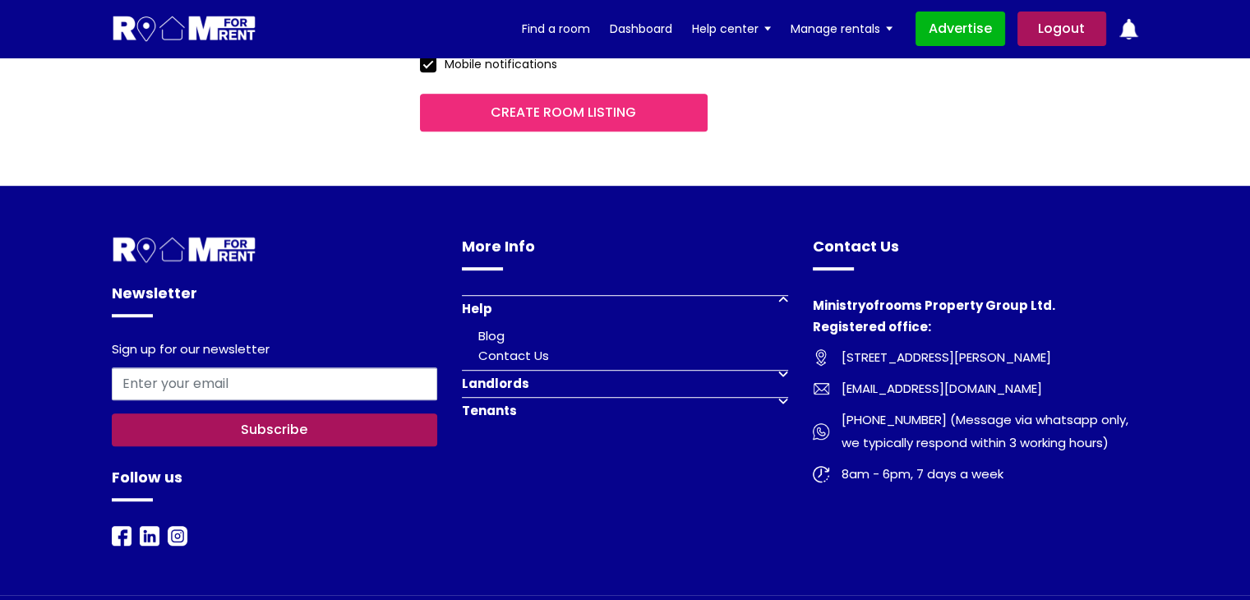
scroll to position [986, 0]
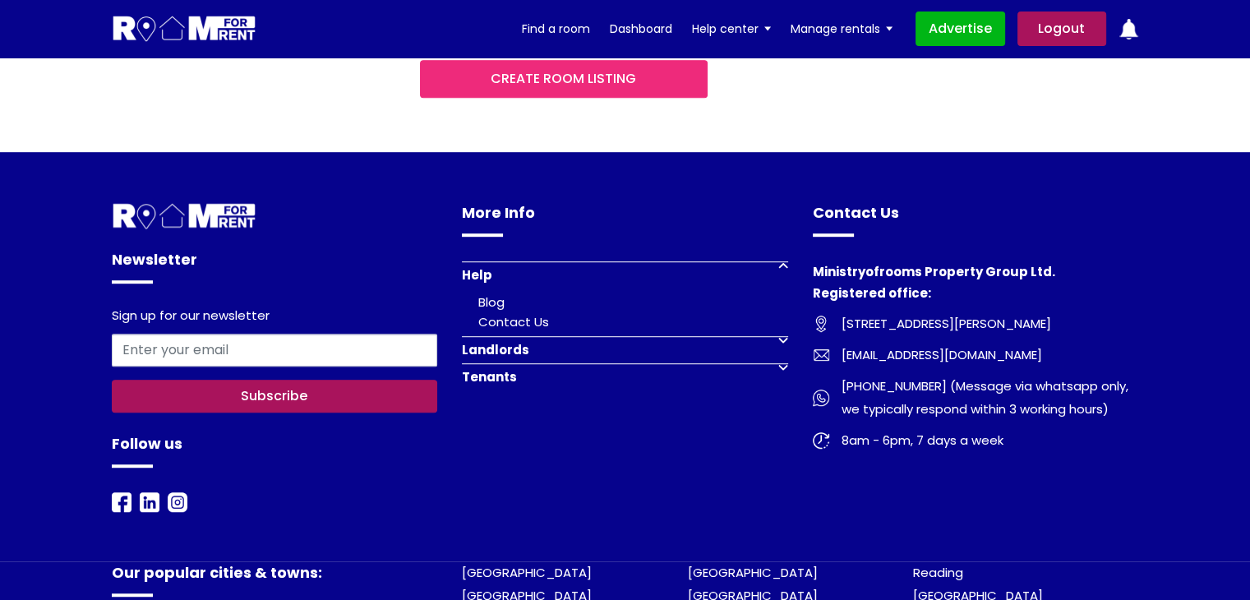
click at [572, 76] on input "Create room listing" at bounding box center [564, 79] width 288 height 38
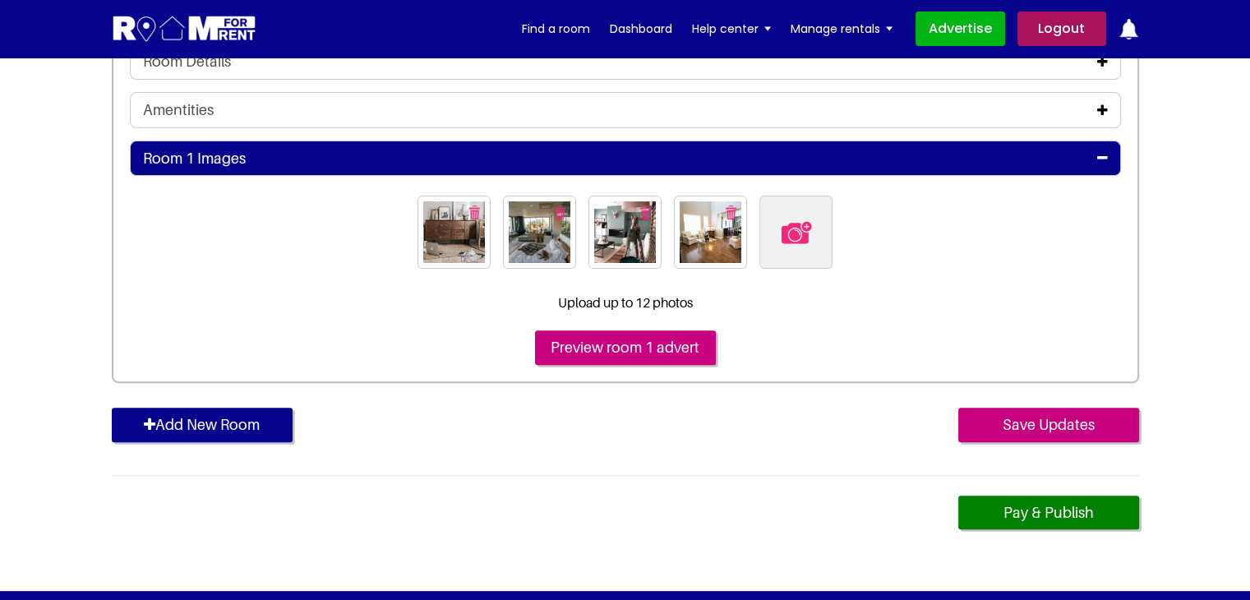
scroll to position [493, 0]
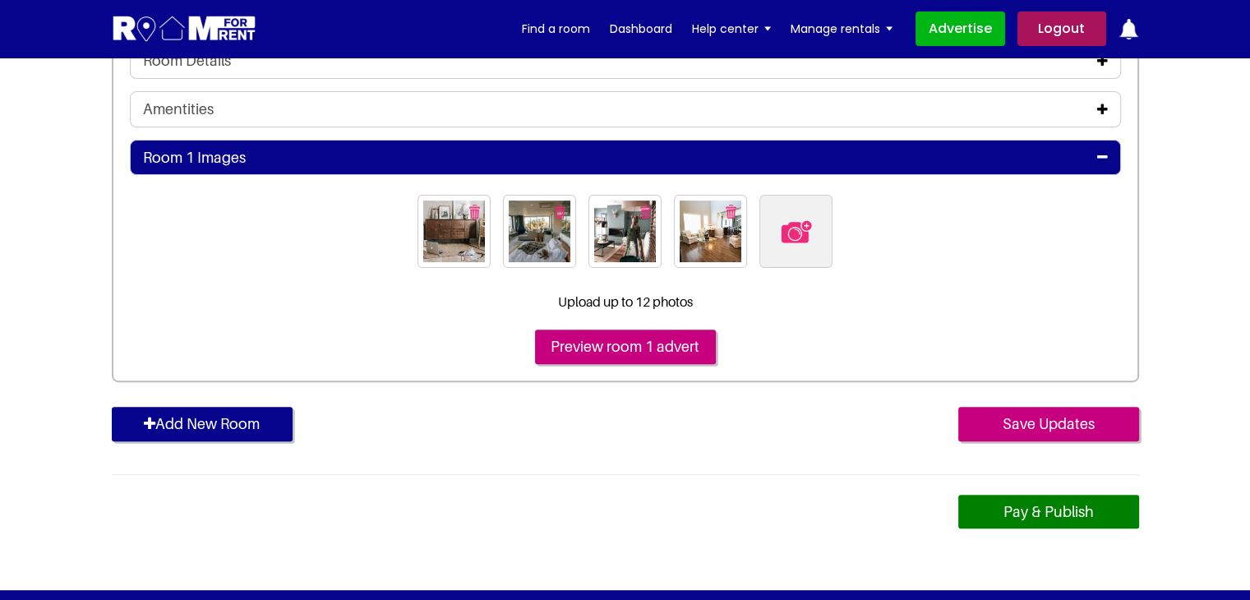
click at [1026, 504] on link "Pay & Publish" at bounding box center [1048, 512] width 181 height 35
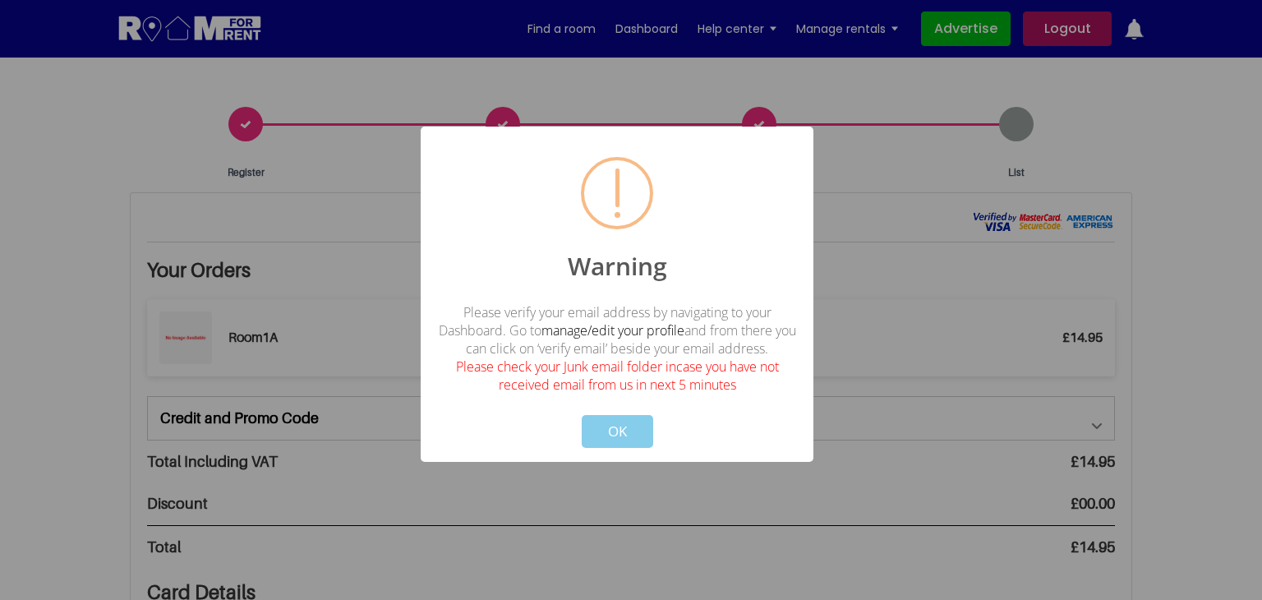
click at [612, 438] on button "OK" at bounding box center [617, 431] width 71 height 33
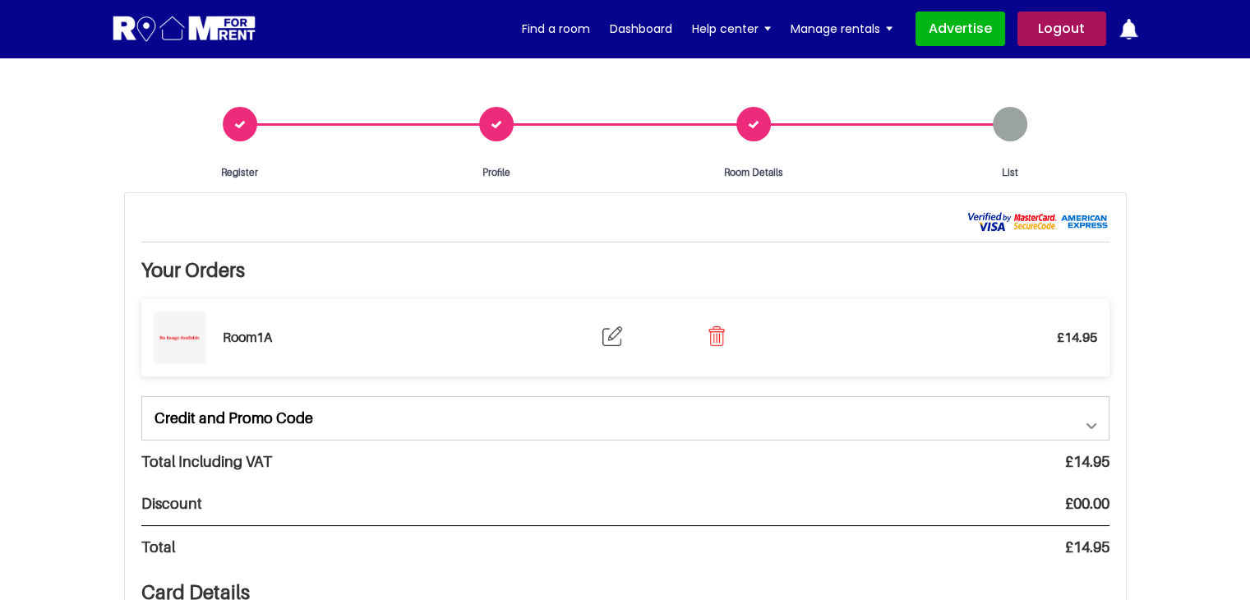
click at [767, 114] on div "Room Details" at bounding box center [753, 143] width 257 height 73
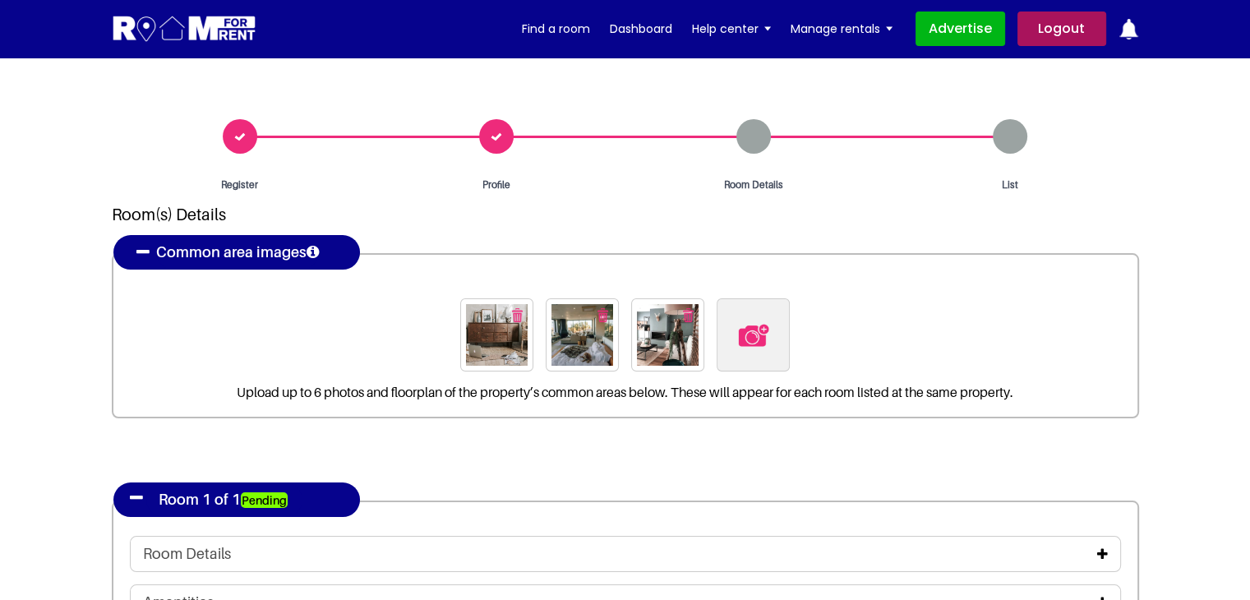
click at [496, 141] on div "Profile" at bounding box center [496, 155] width 257 height 73
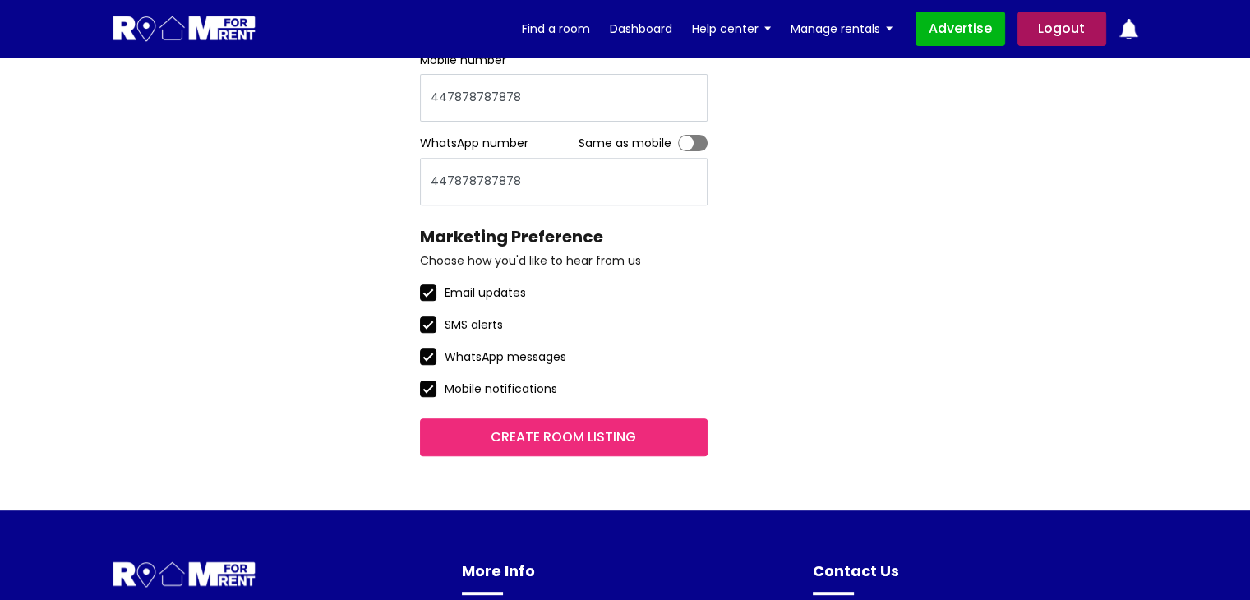
scroll to position [739, 0]
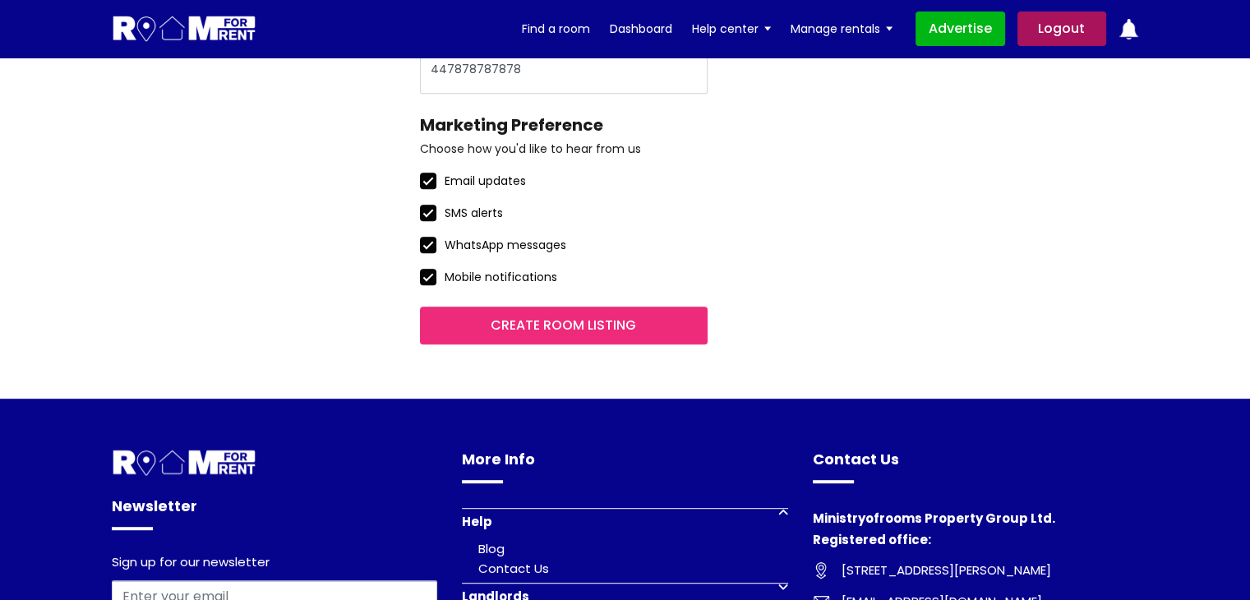
click at [655, 331] on input "Create room listing" at bounding box center [564, 325] width 288 height 38
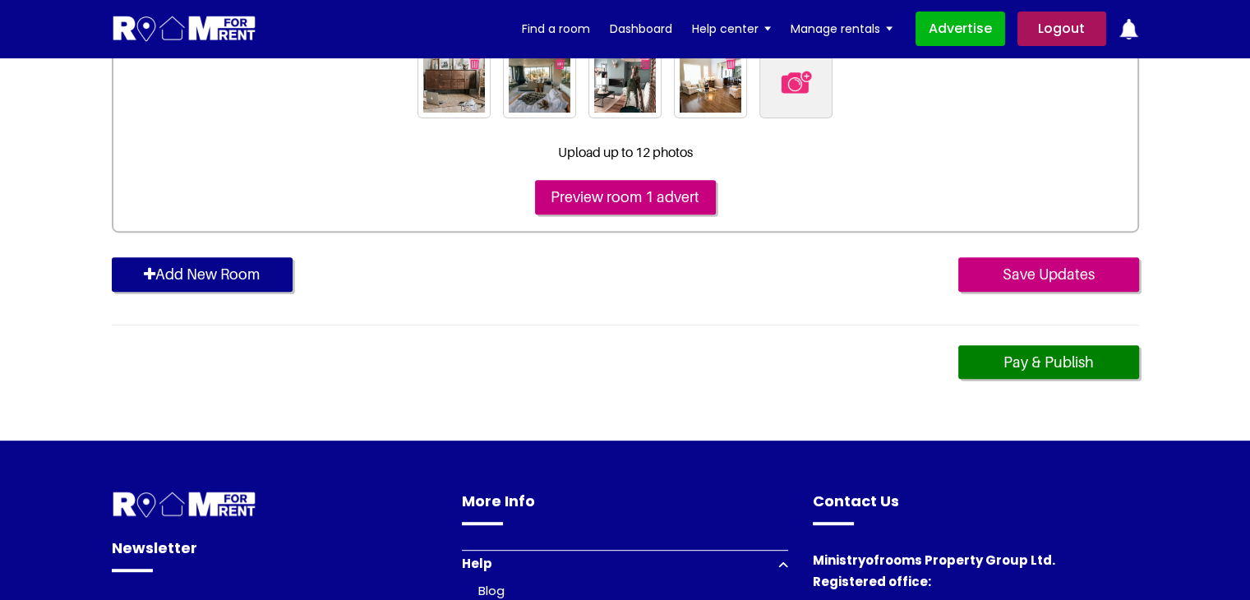
scroll to position [657, 0]
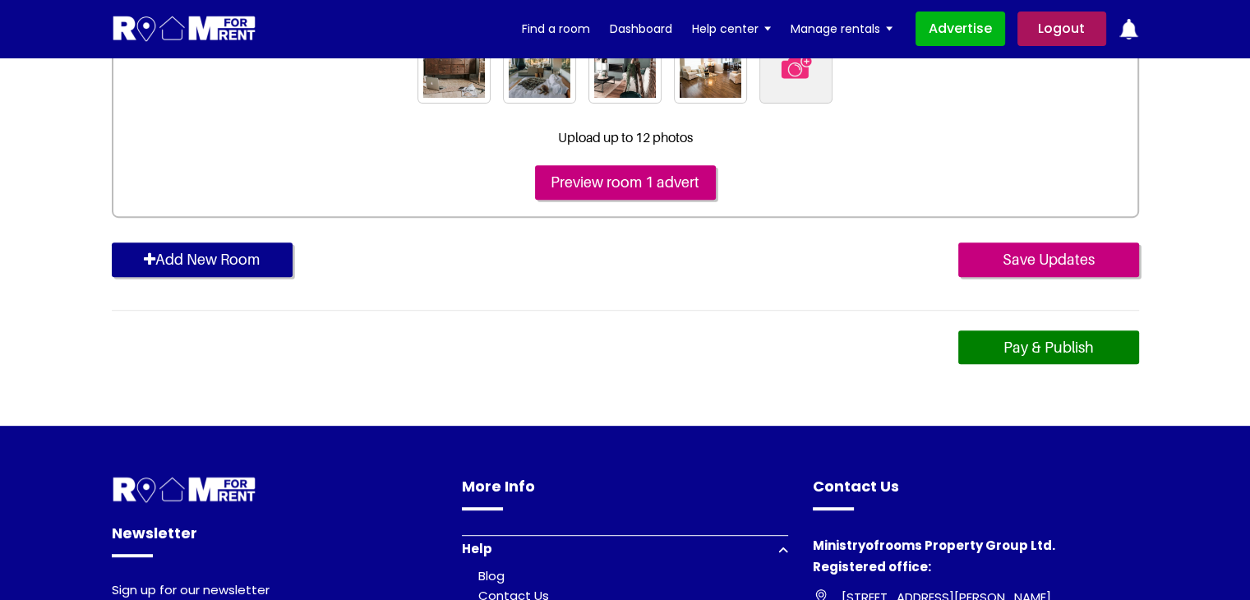
click at [1052, 348] on link "Pay & Publish" at bounding box center [1048, 347] width 181 height 35
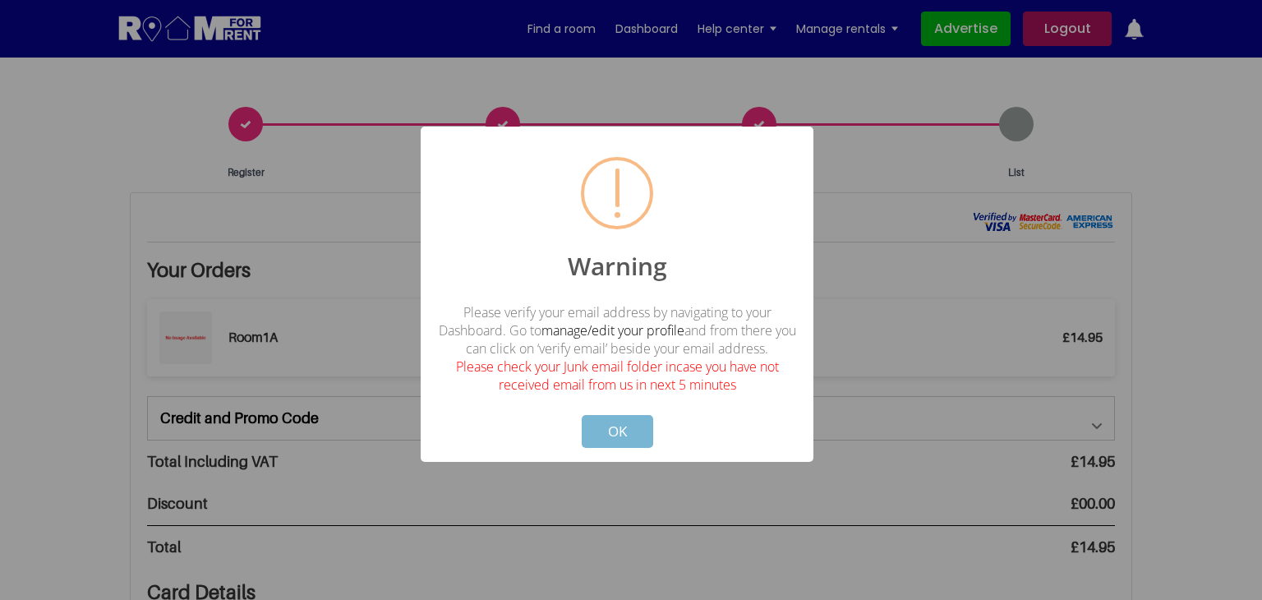
click at [627, 433] on button "OK" at bounding box center [617, 431] width 71 height 33
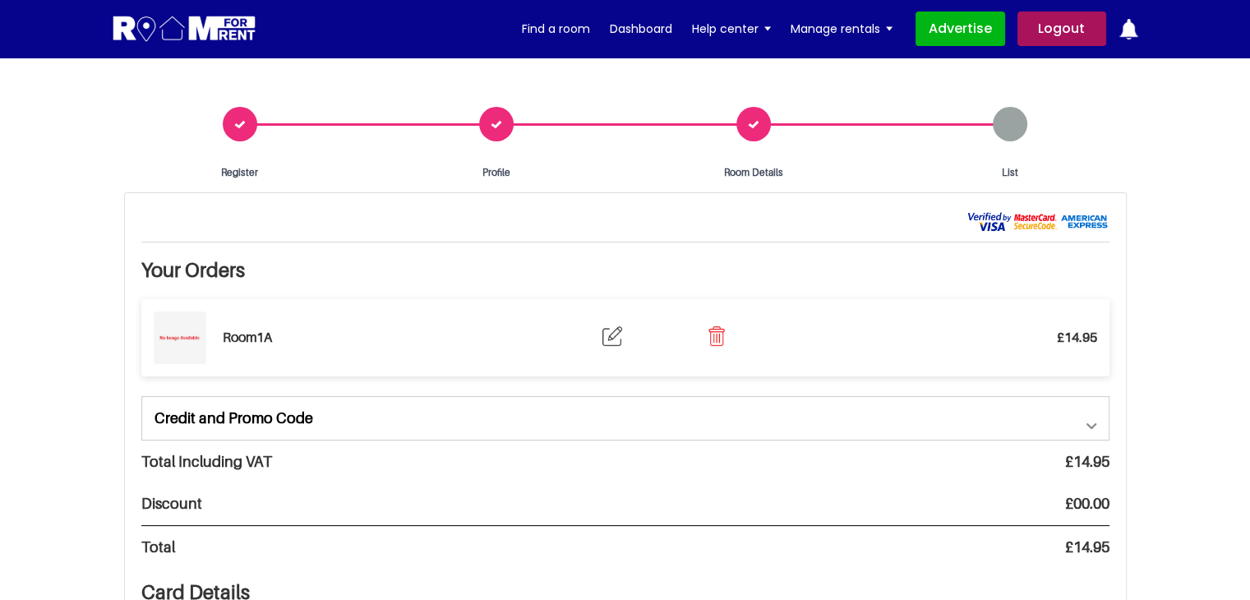
click at [762, 127] on div "Room Details" at bounding box center [753, 143] width 257 height 73
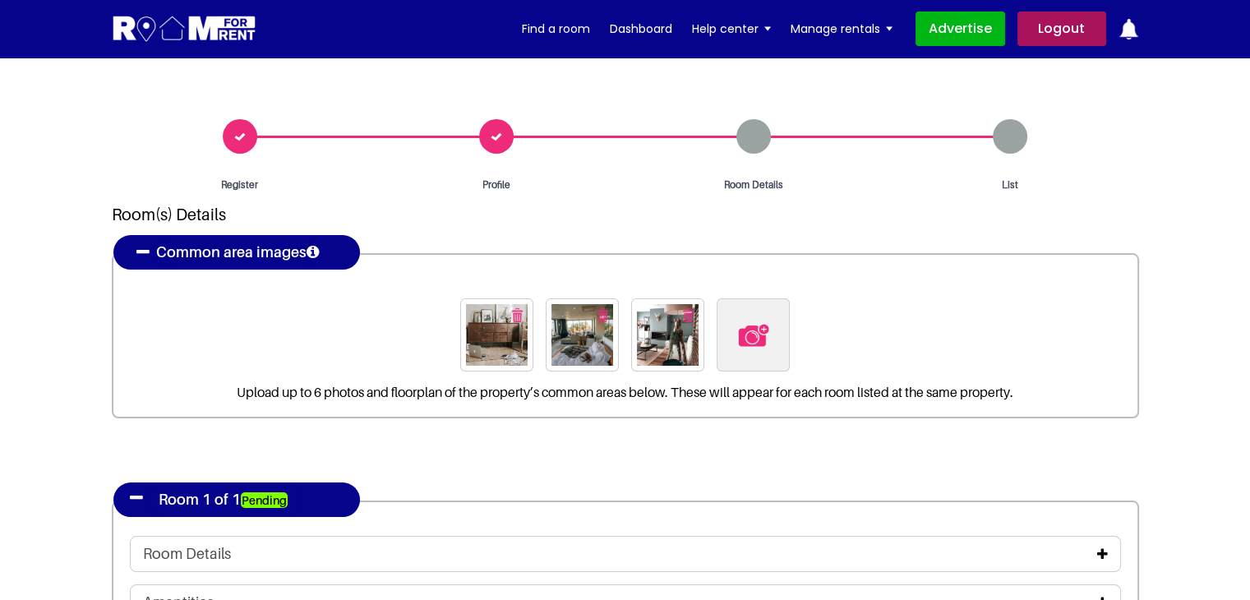
click at [495, 136] on div "Profile" at bounding box center [496, 155] width 257 height 73
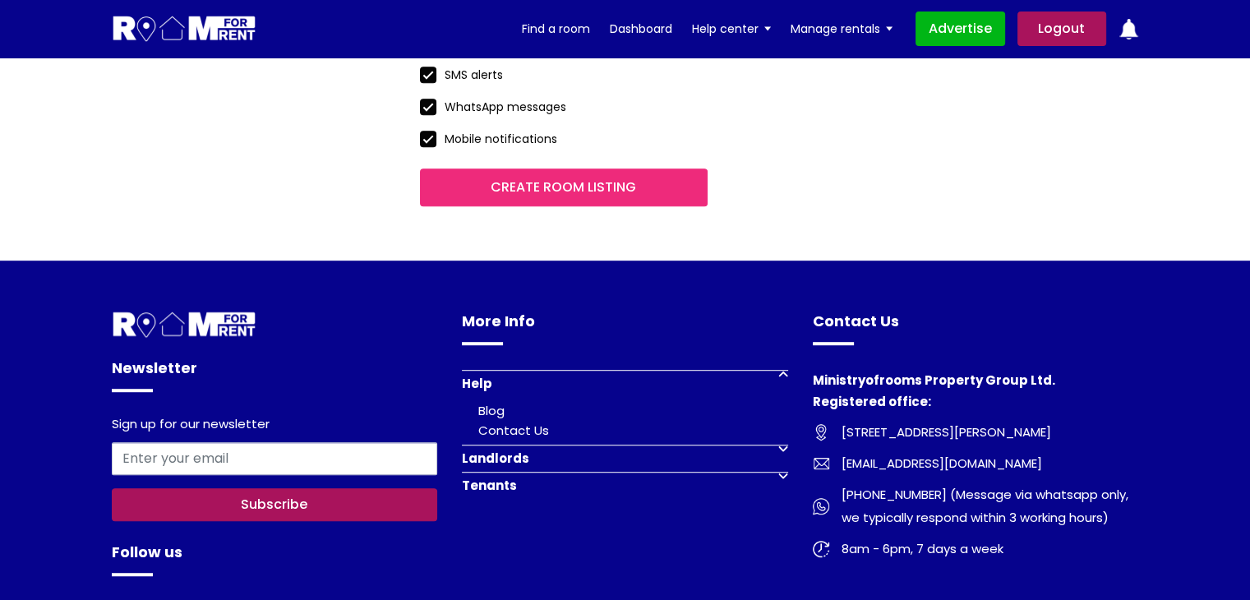
scroll to position [904, 0]
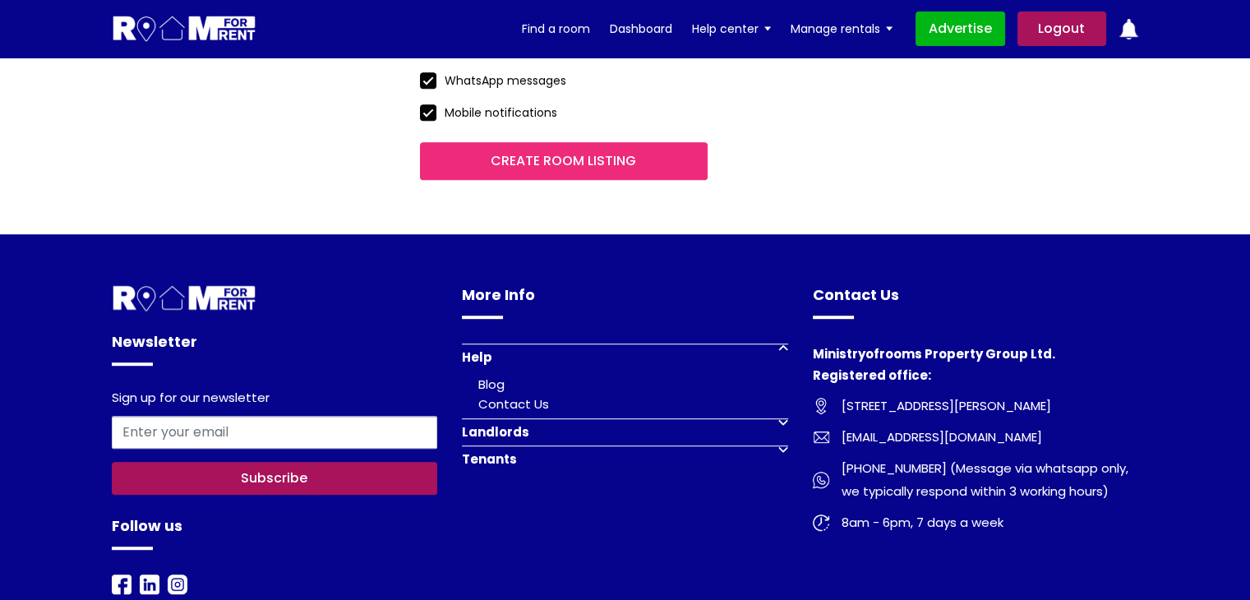
click at [614, 168] on input "Create room listing" at bounding box center [564, 161] width 288 height 38
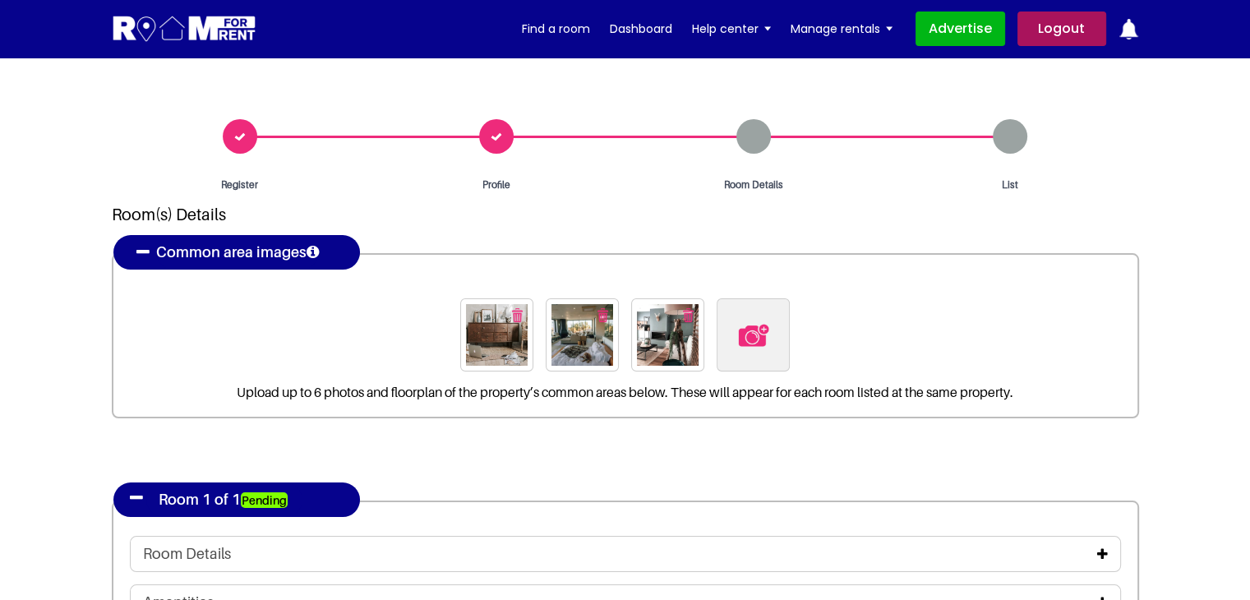
click at [493, 133] on div "Profile" at bounding box center [496, 155] width 257 height 73
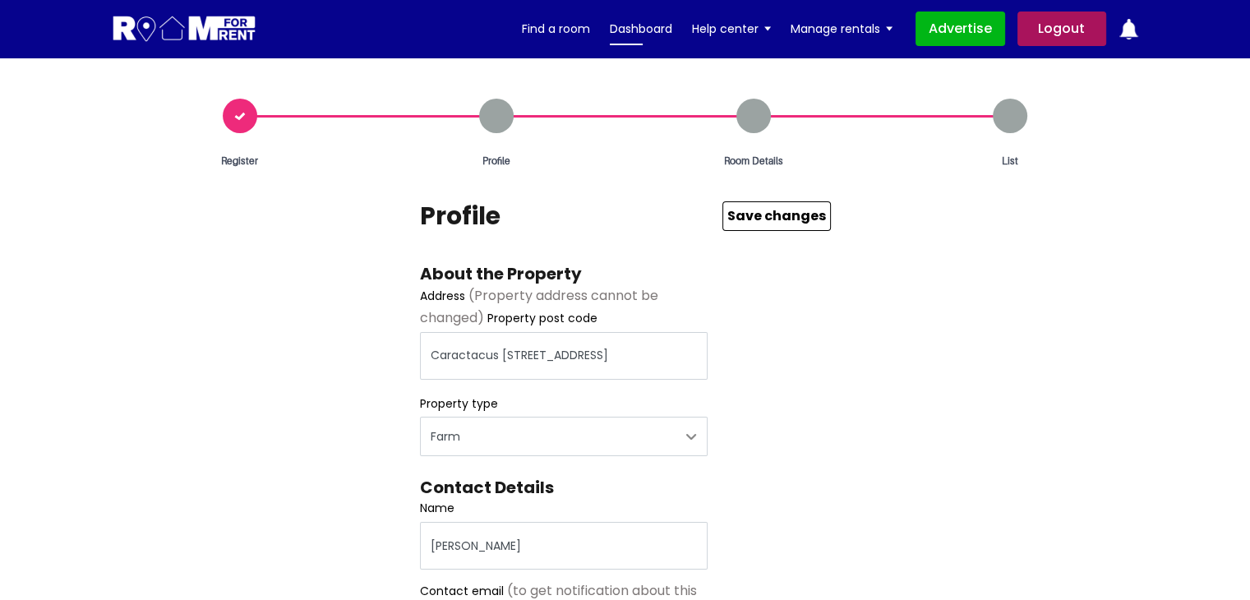
click at [648, 27] on link "Dashboard" at bounding box center [641, 28] width 62 height 25
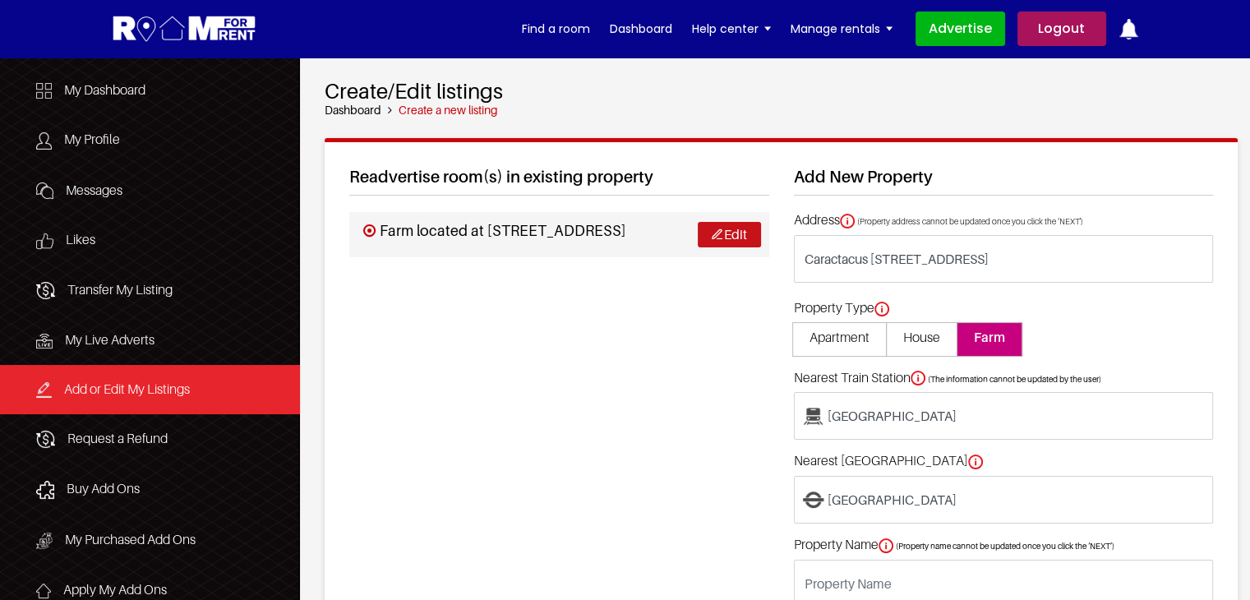
click at [723, 247] on link "Edit" at bounding box center [729, 234] width 63 height 25
